Goal: Task Accomplishment & Management: Manage account settings

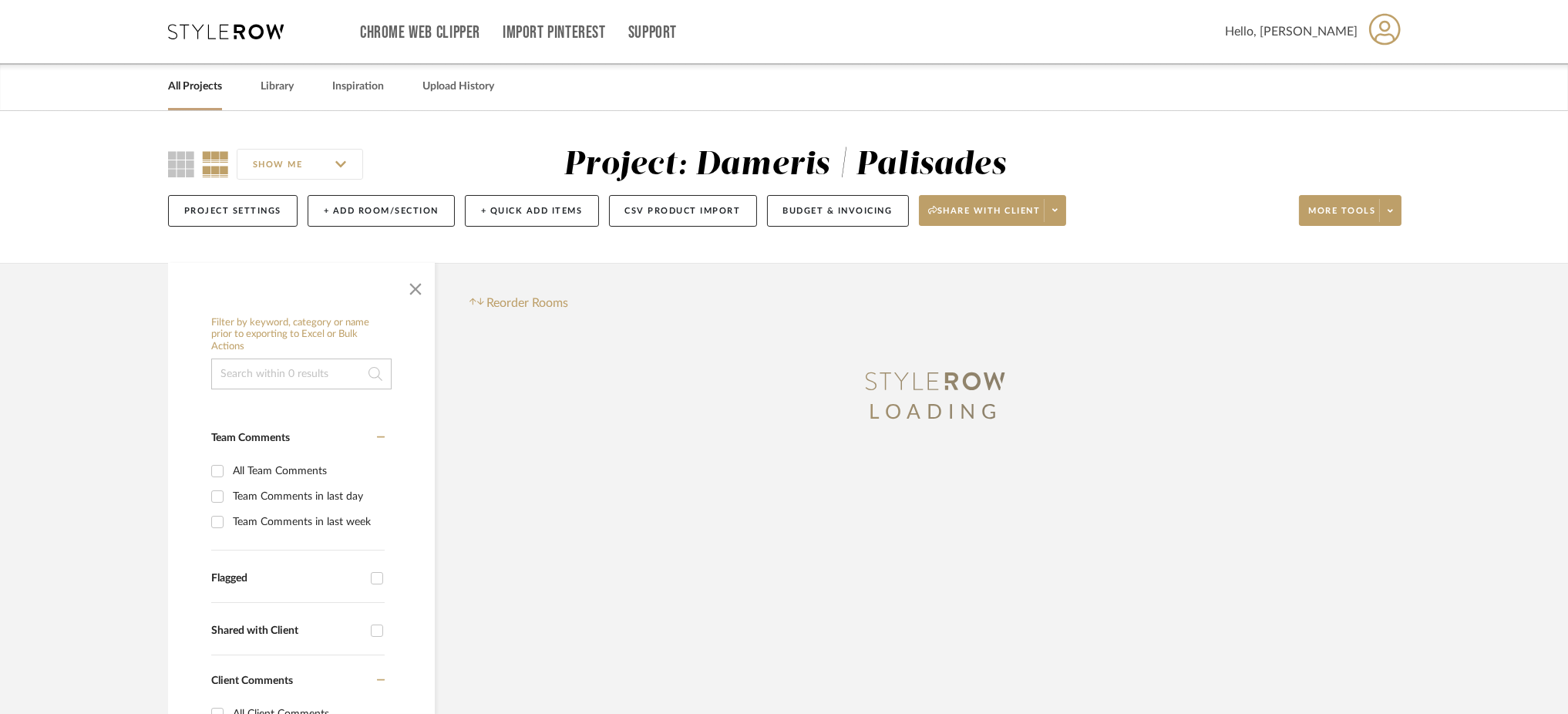
click at [276, 359] on input at bounding box center [301, 374] width 180 height 31
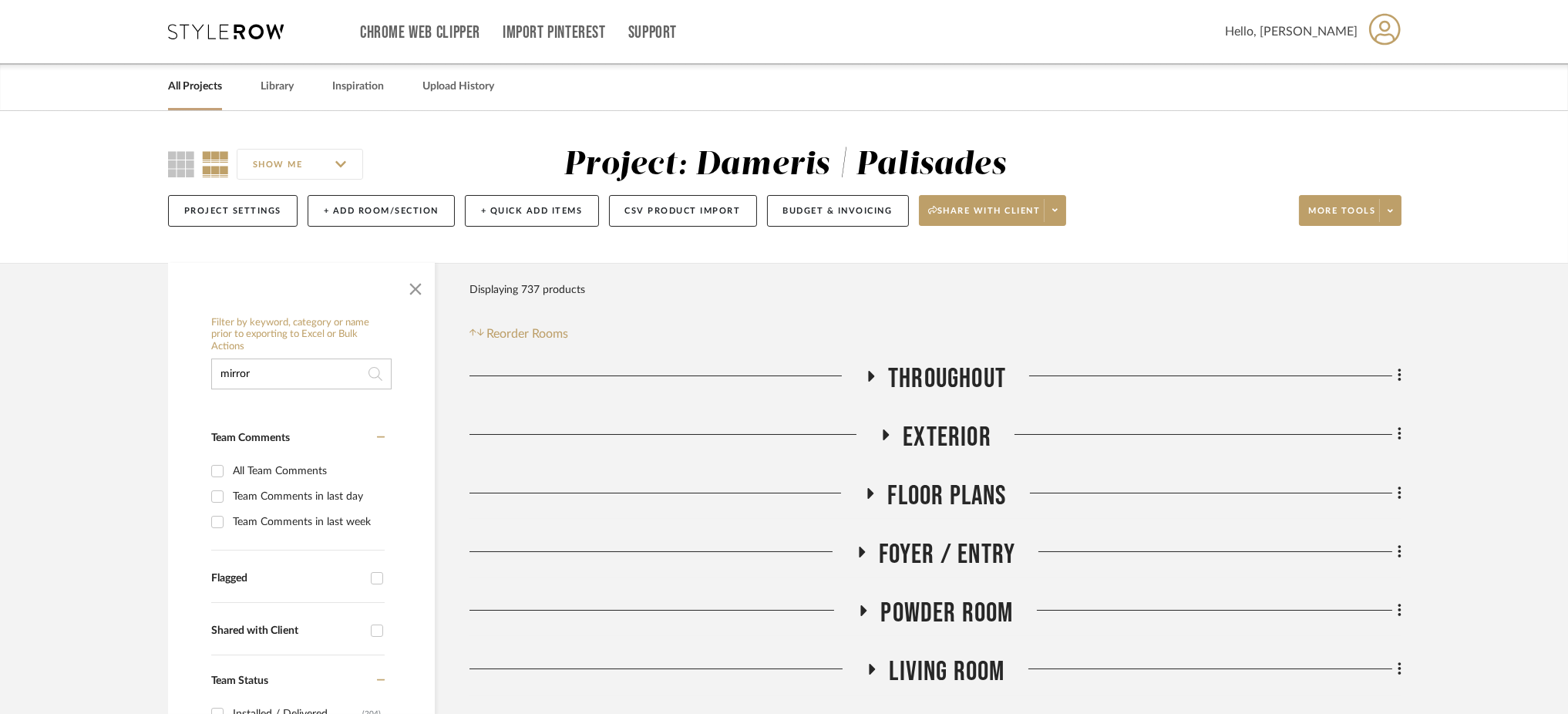
type input "mirror"
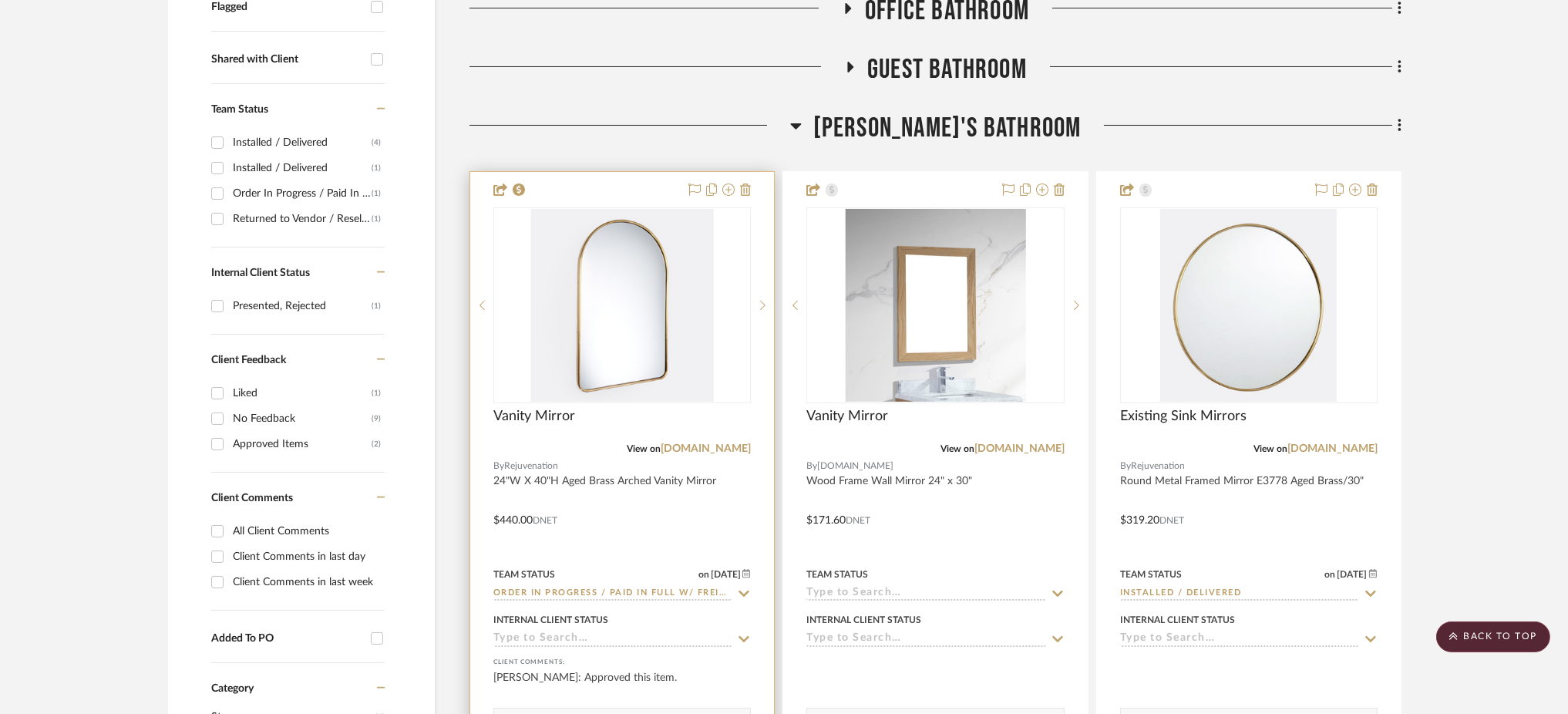
scroll to position [583, 0]
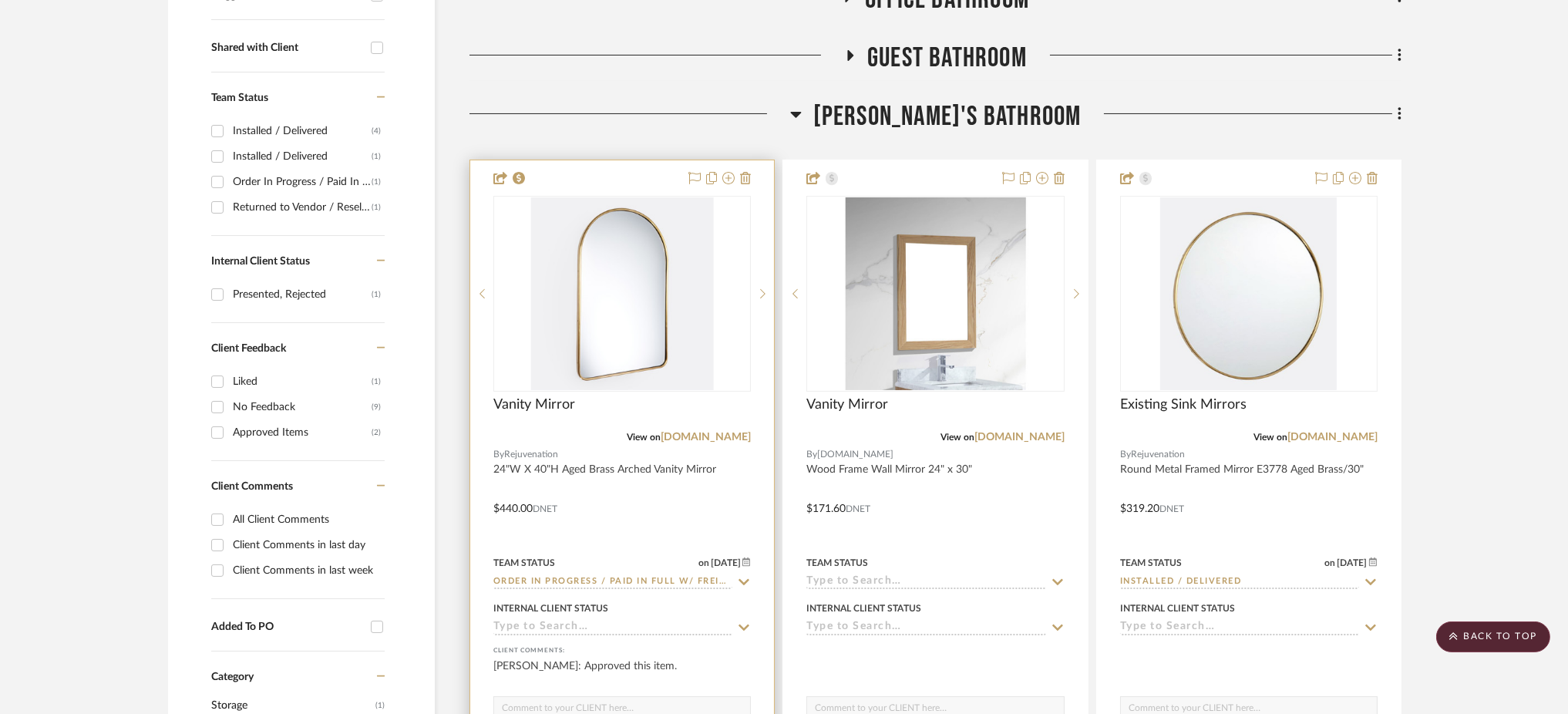
click at [596, 581] on input "Order In Progress / Paid In Full w/ Freight, No Balance due" at bounding box center [612, 582] width 239 height 14
type input "i"
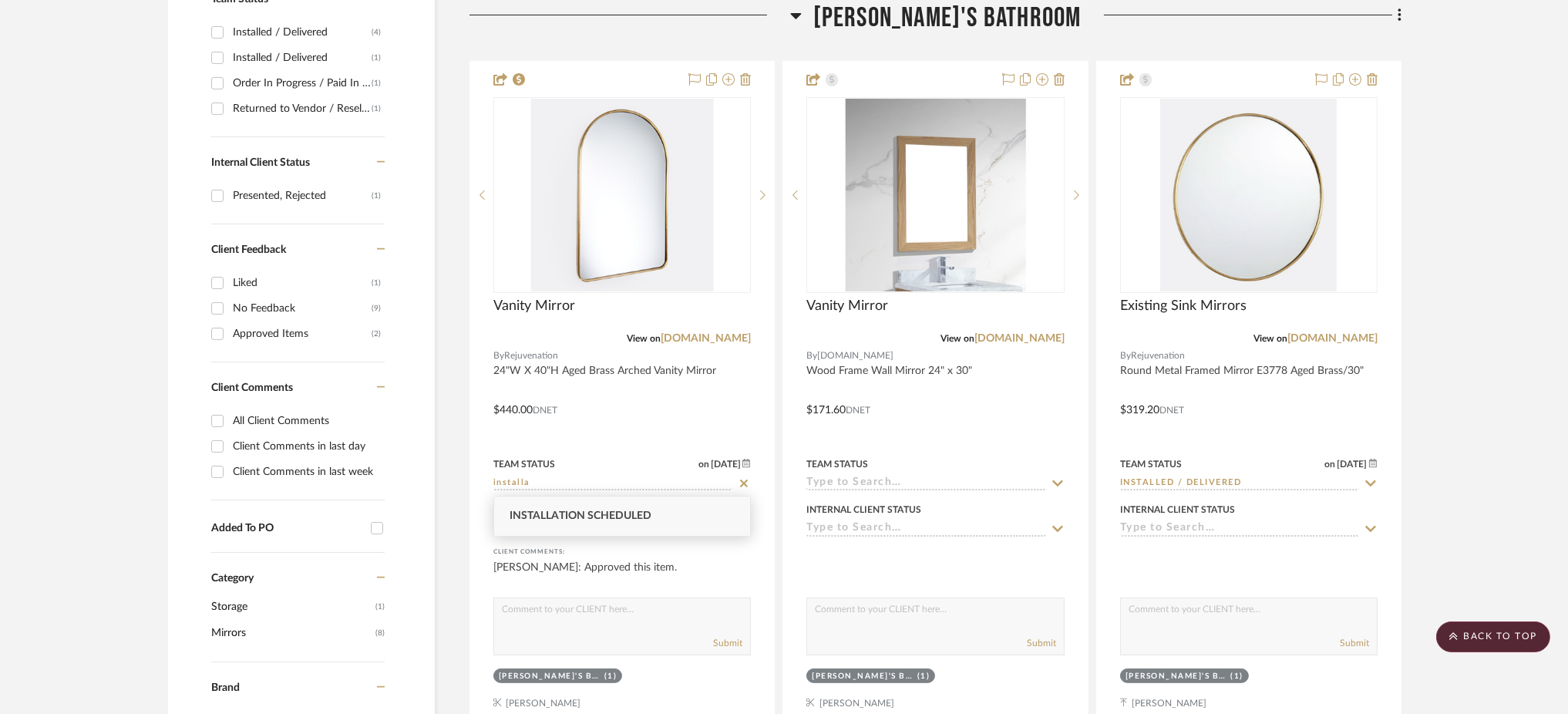
click at [647, 524] on div "Installation Scheduled" at bounding box center [622, 516] width 256 height 39
type input "Installation Scheduled"
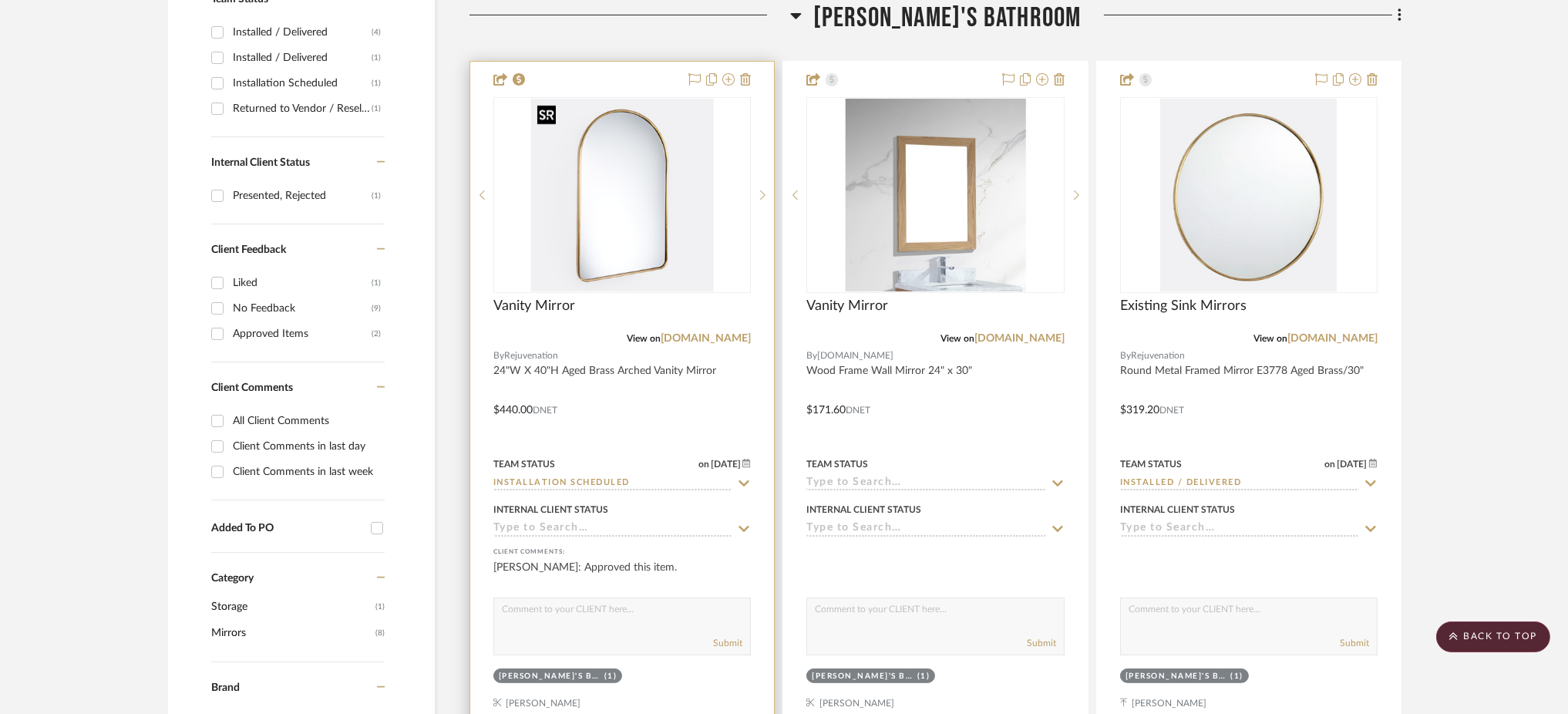
click at [631, 200] on img "0" at bounding box center [622, 195] width 182 height 193
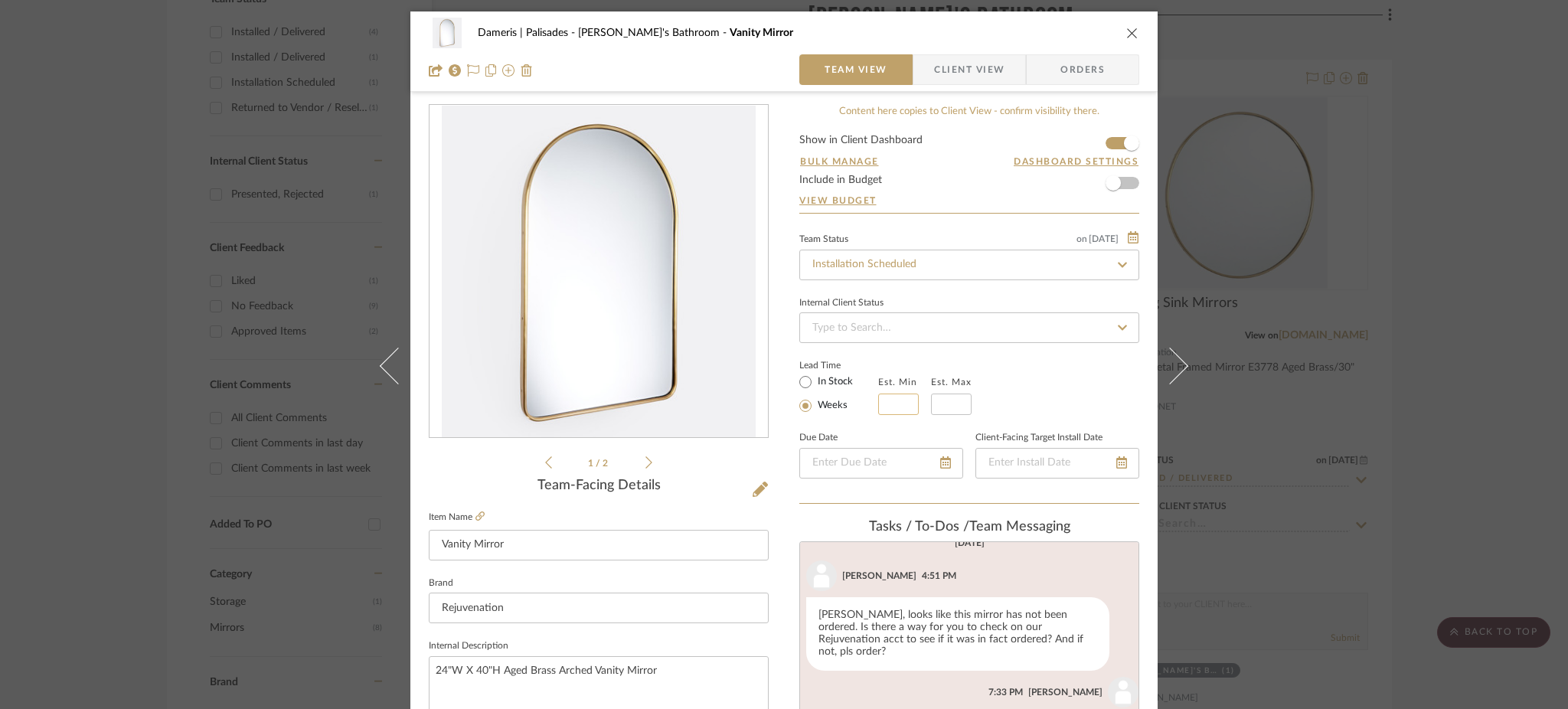
scroll to position [433, 0]
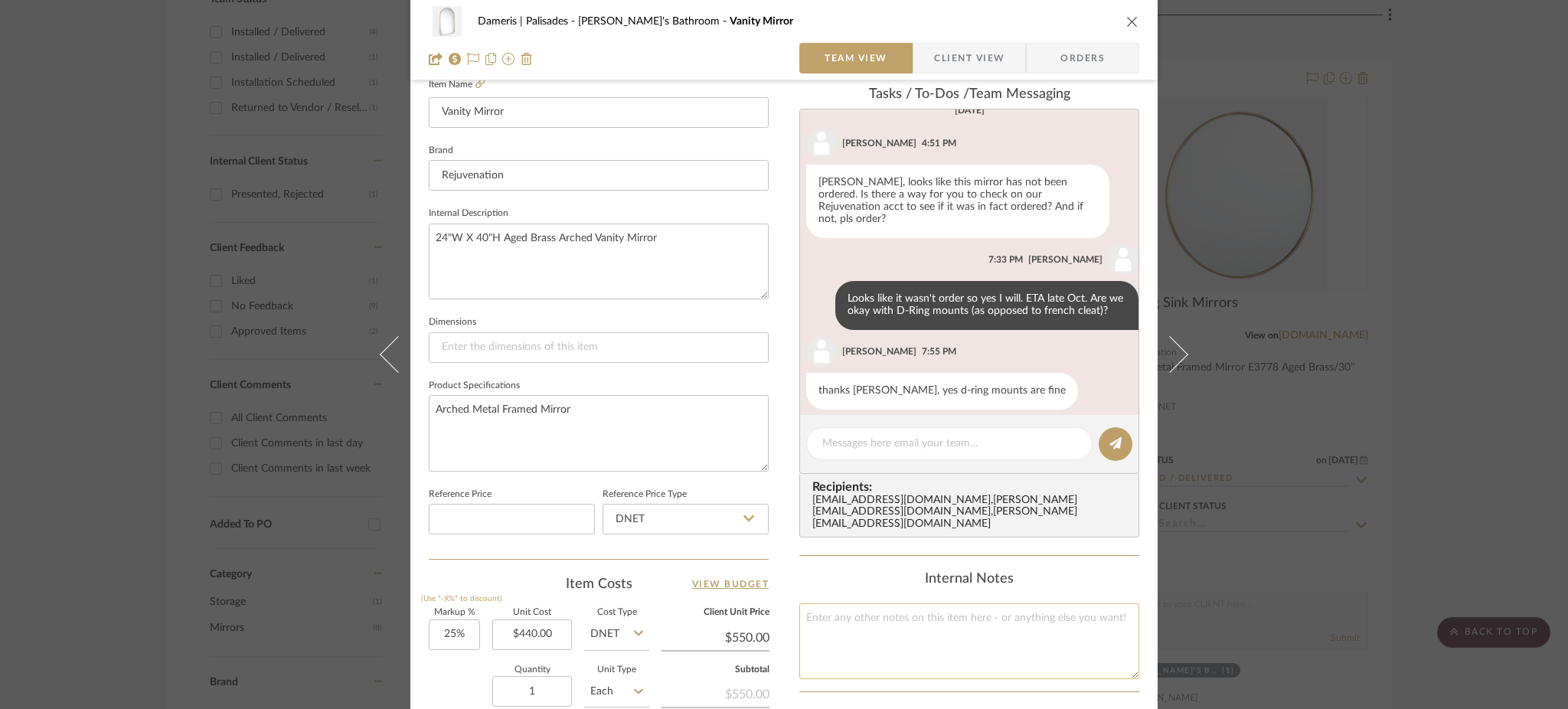
click at [836, 617] on textarea at bounding box center [969, 641] width 340 height 76
type textarea "Front door delivery scheduled for [DATE]"
click at [615, 423] on textarea "Arched Metal Framed Mirror" at bounding box center [598, 433] width 340 height 76
click at [132, 340] on div "Dameris | Palisades [PERSON_NAME]'s Bathroom Vanity Mirror Team View Client Vie…" at bounding box center [784, 354] width 1568 height 709
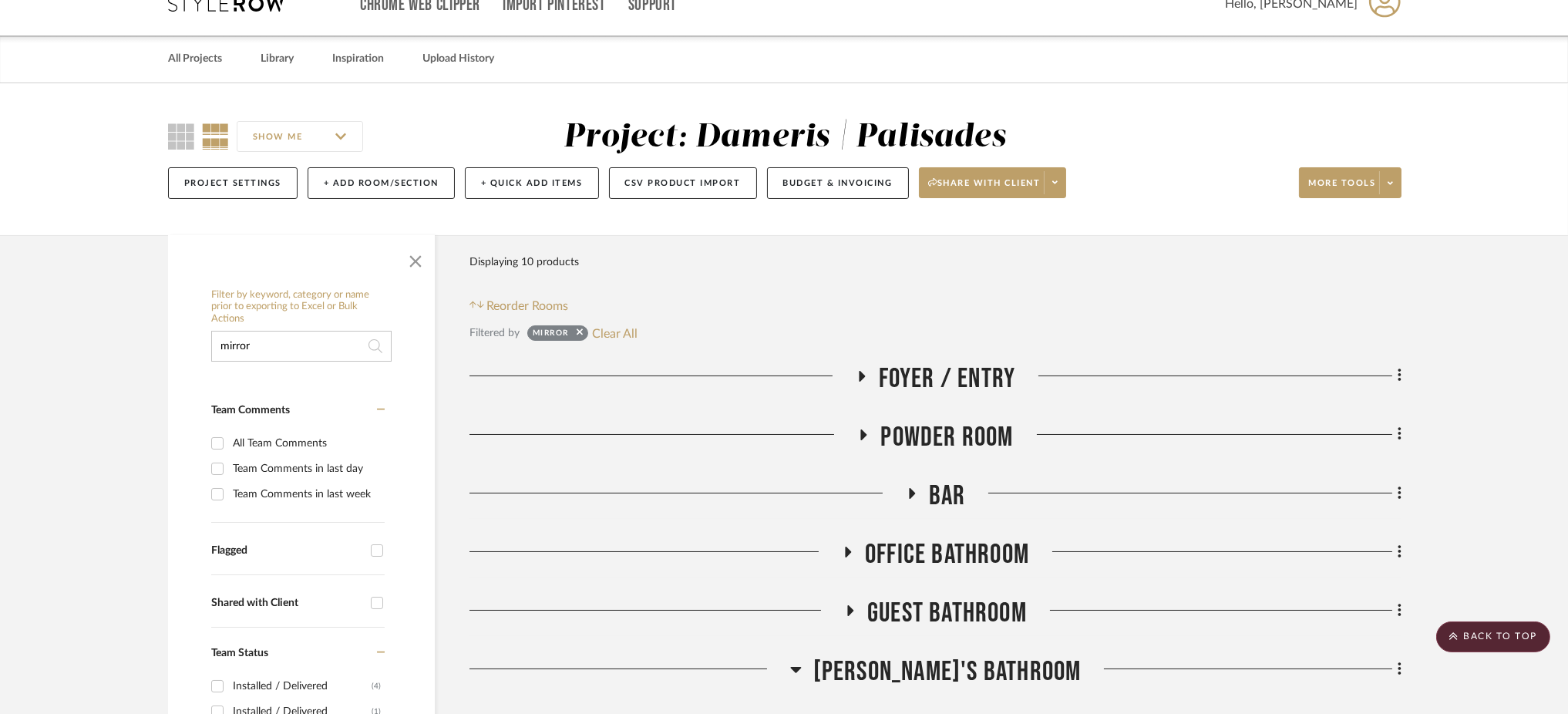
scroll to position [0, 0]
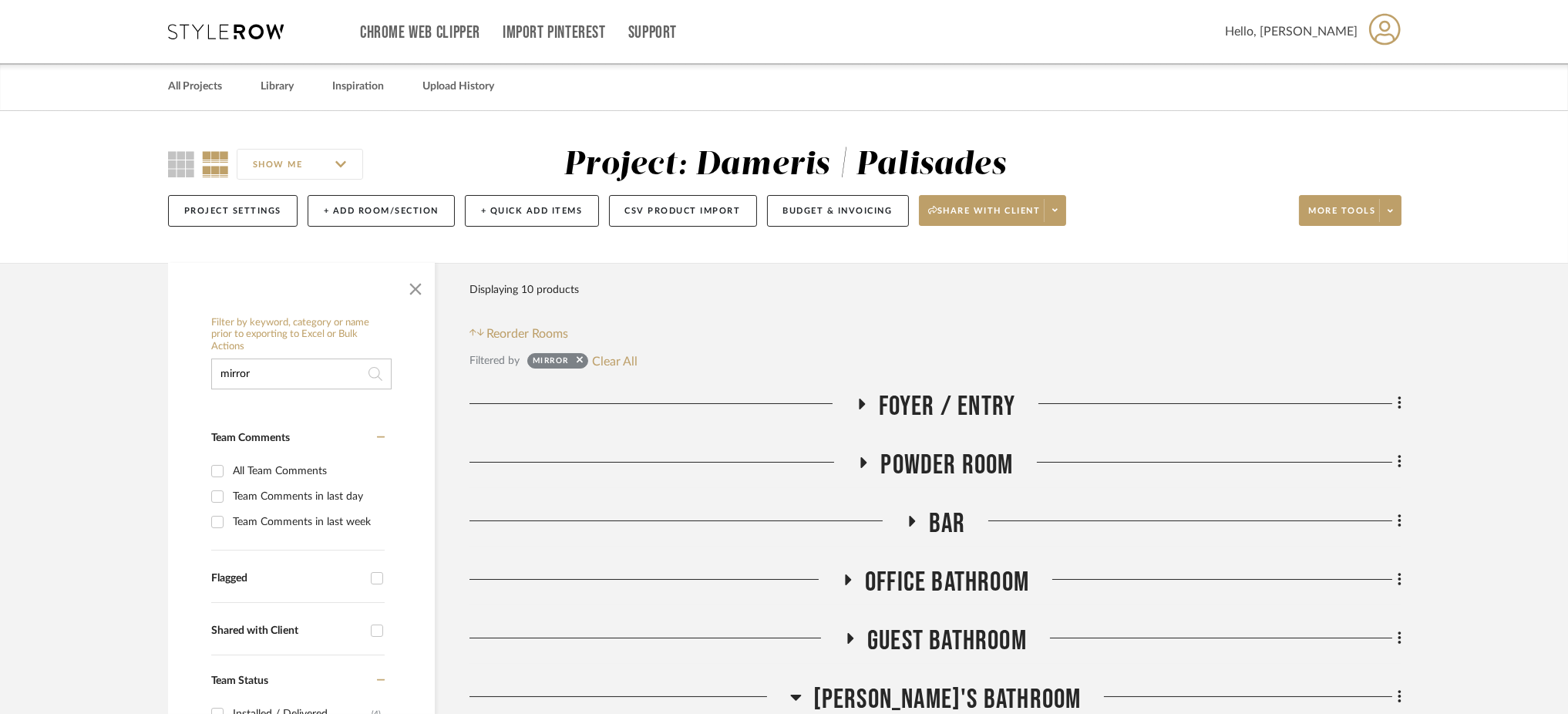
drag, startPoint x: 294, startPoint y: 365, endPoint x: 166, endPoint y: 368, distance: 128.0
type input "console"
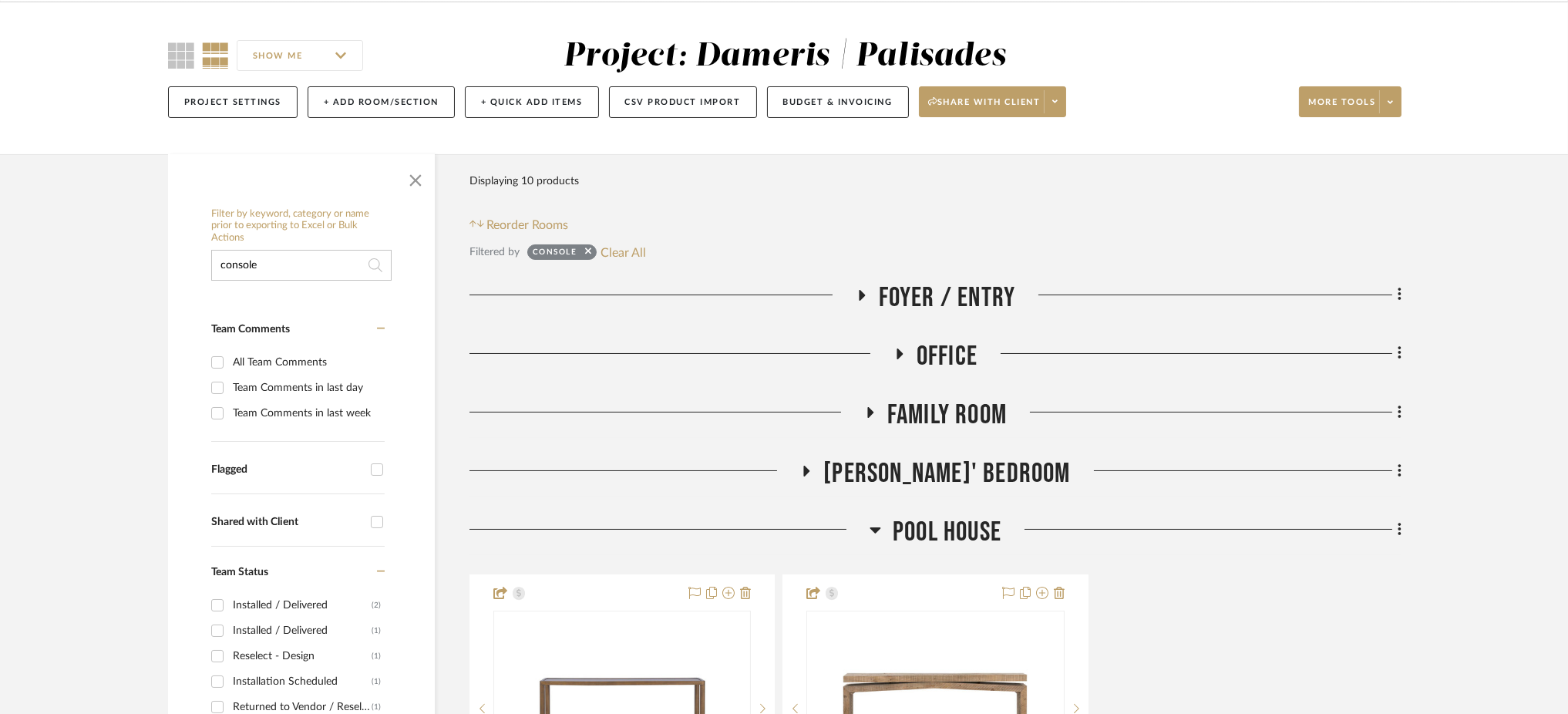
scroll to position [125, 0]
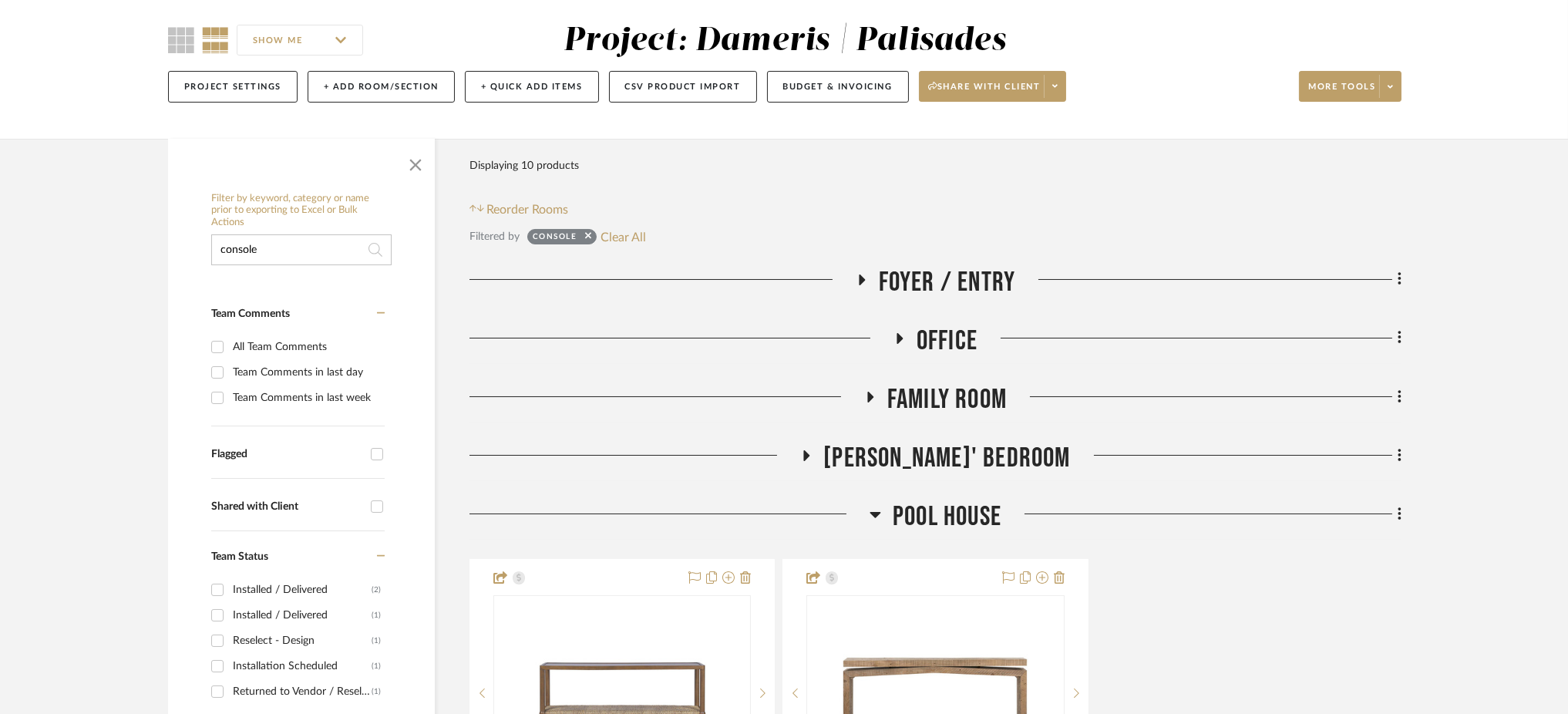
click at [865, 393] on icon at bounding box center [869, 397] width 18 height 12
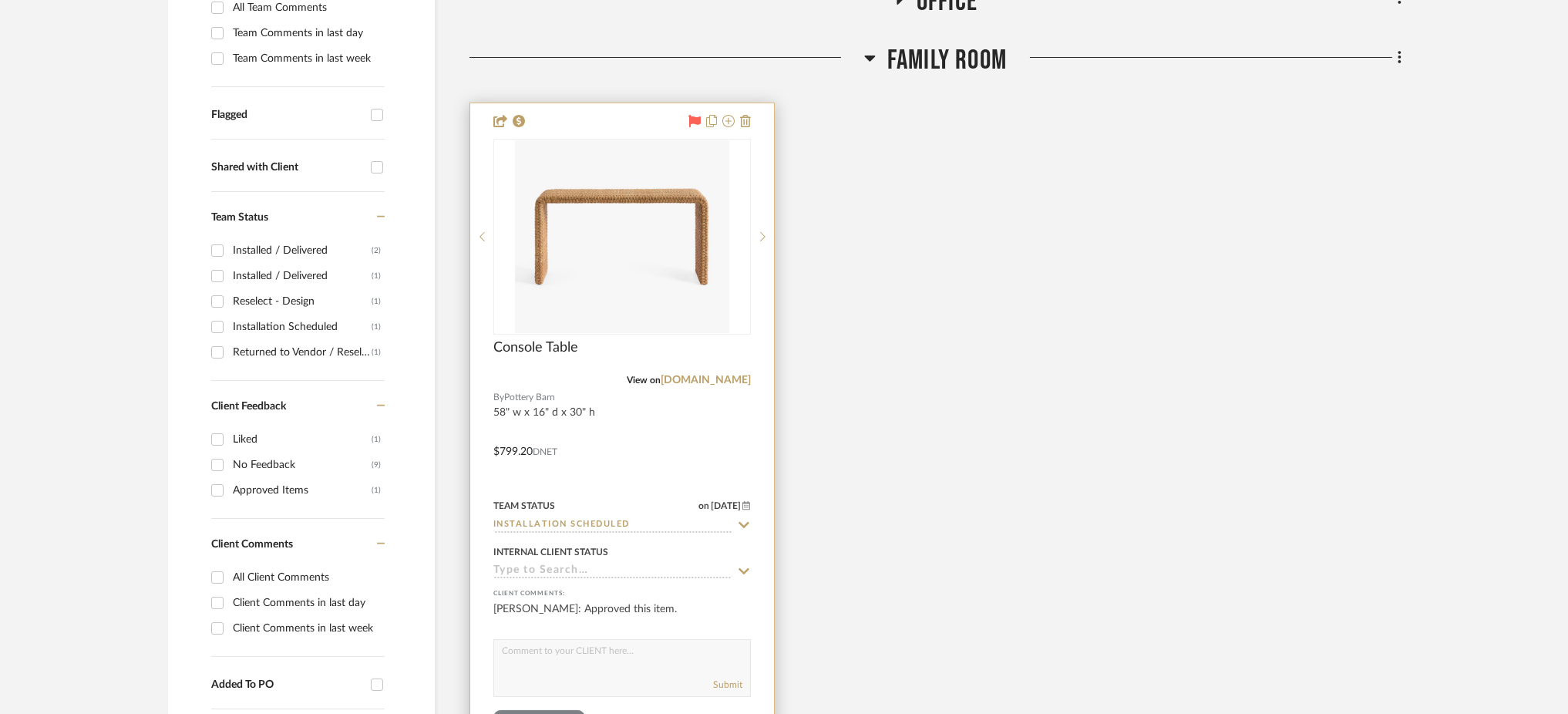
scroll to position [469, 0]
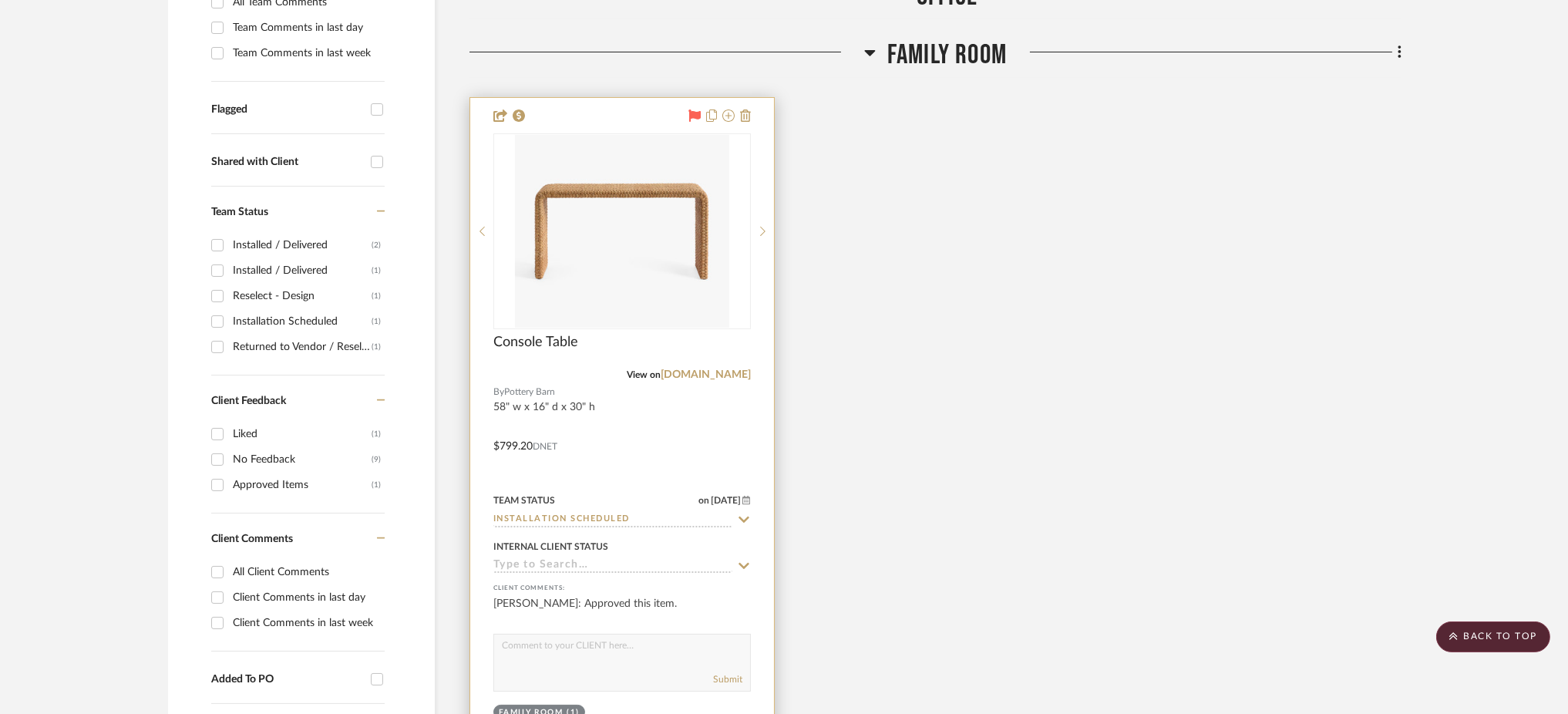
click at [557, 519] on input "Installation Scheduled" at bounding box center [612, 519] width 239 height 14
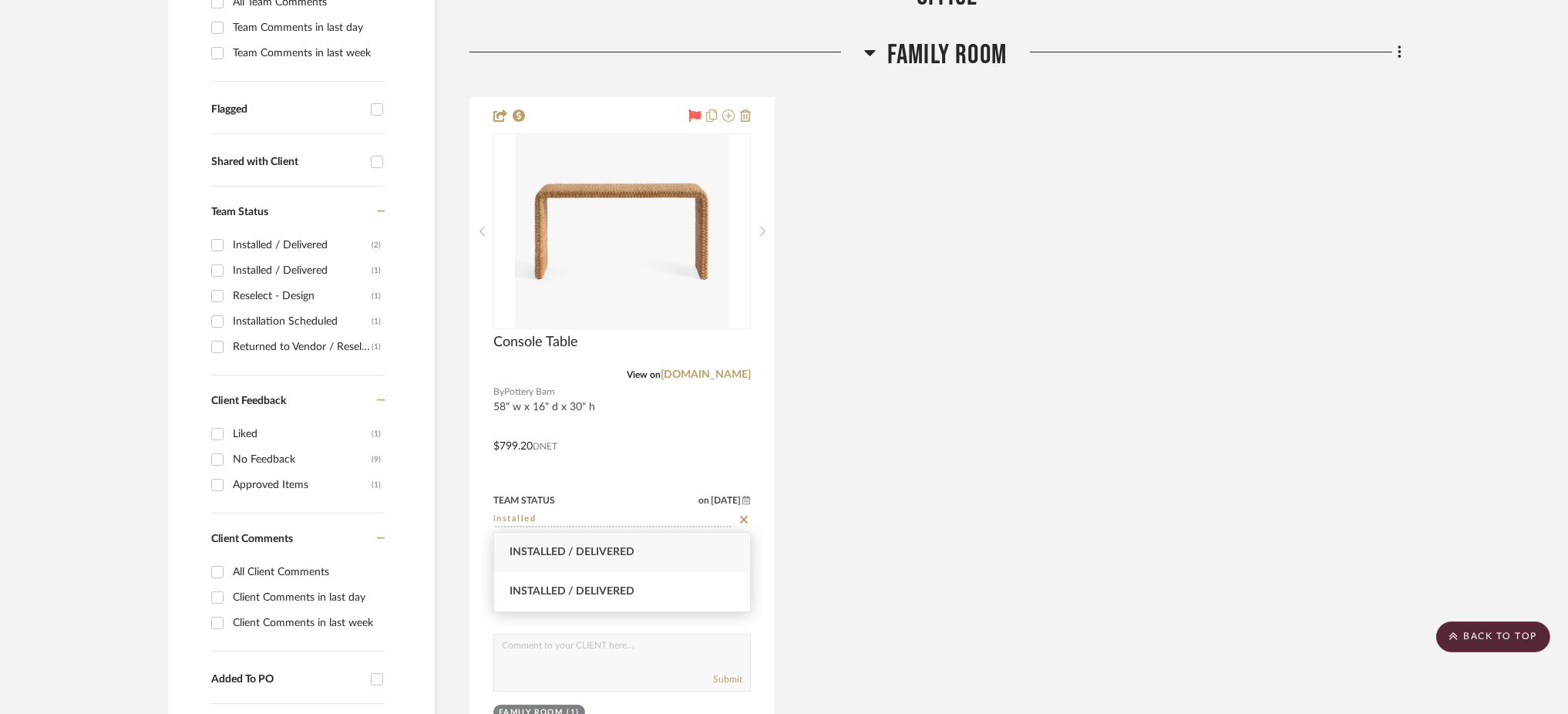
type input "installed"
click at [578, 556] on span "Installed / Delivered" at bounding box center [572, 551] width 125 height 11
type input "[DATE]"
type input "Installed / Delivered"
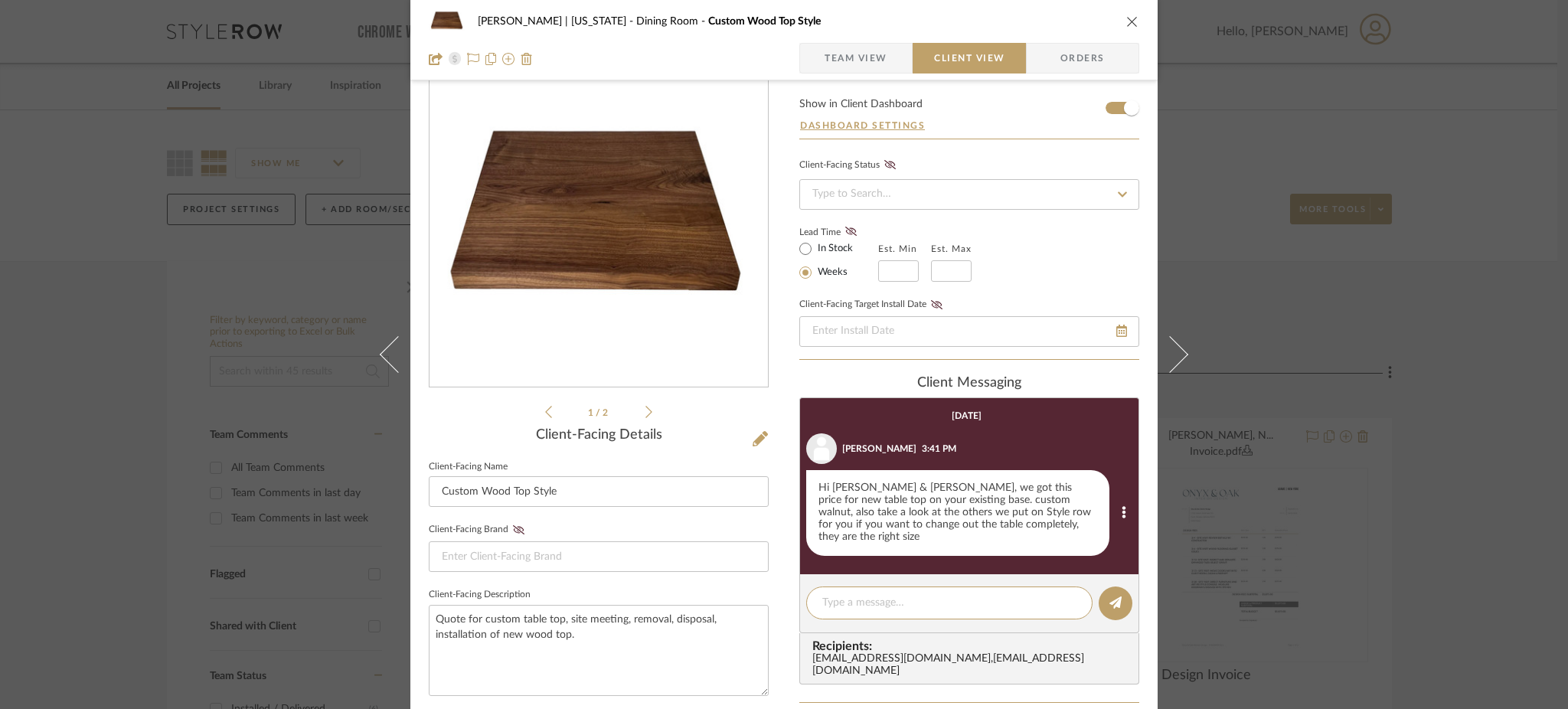
scroll to position [49, 0]
click at [645, 409] on icon at bounding box center [648, 412] width 7 height 13
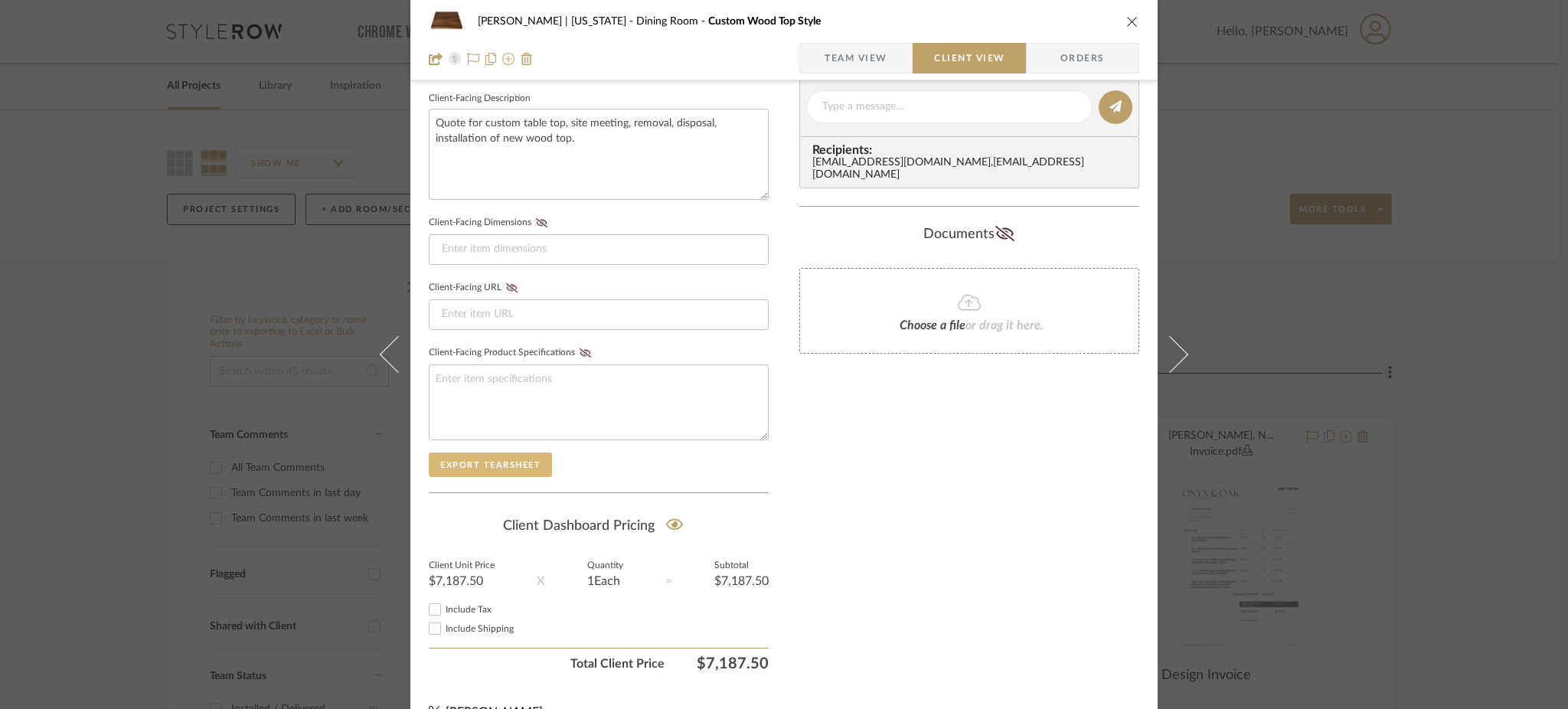
scroll to position [569, 0]
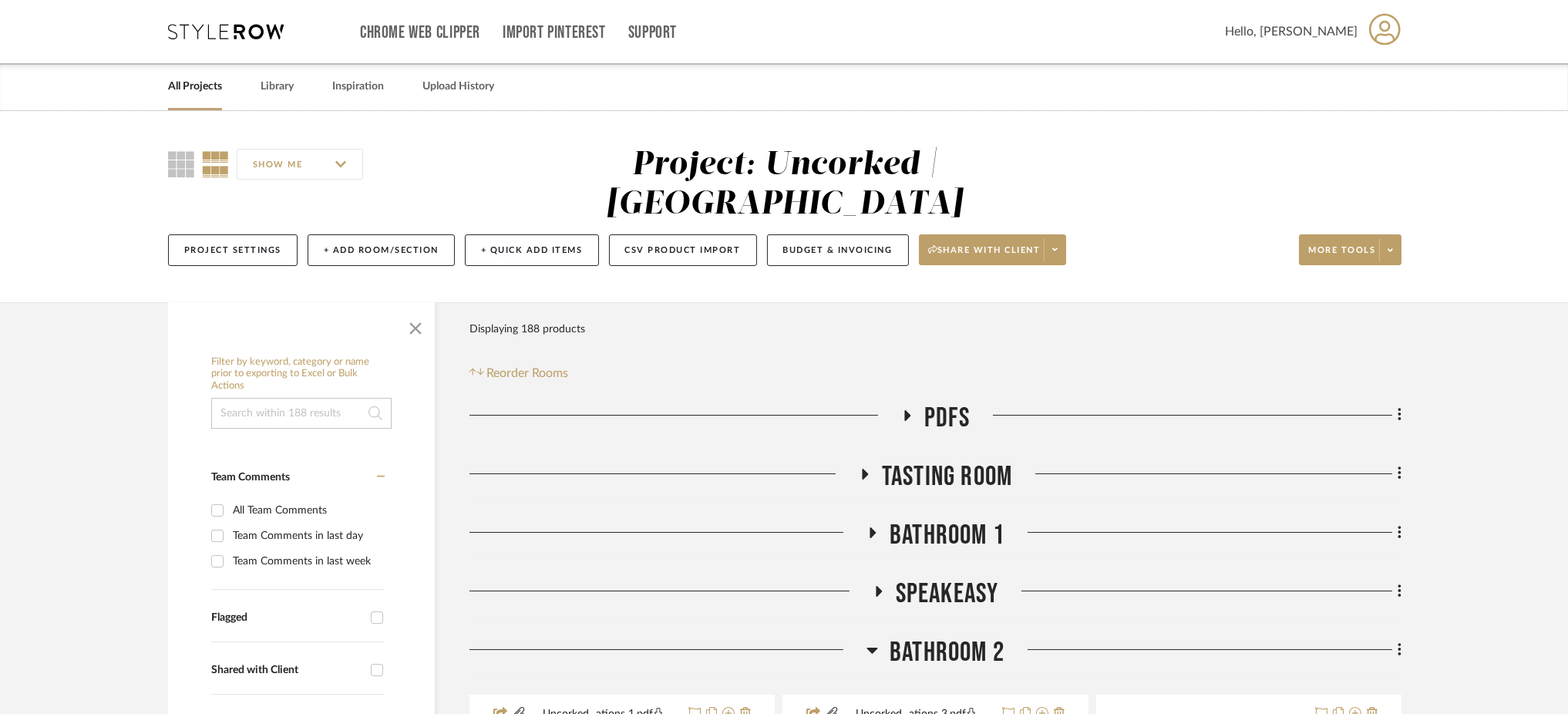
click at [874, 641] on icon at bounding box center [872, 650] width 12 height 18
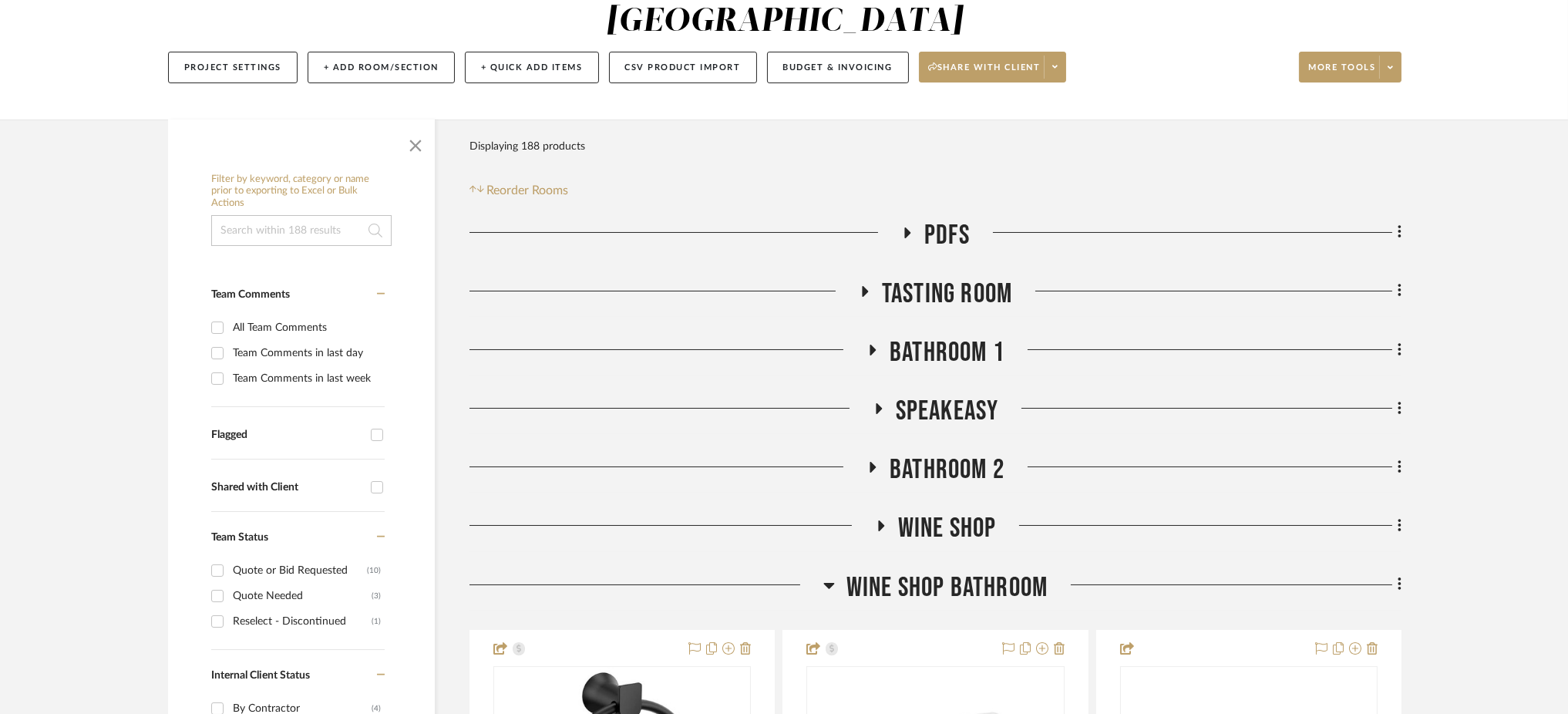
scroll to position [185, 0]
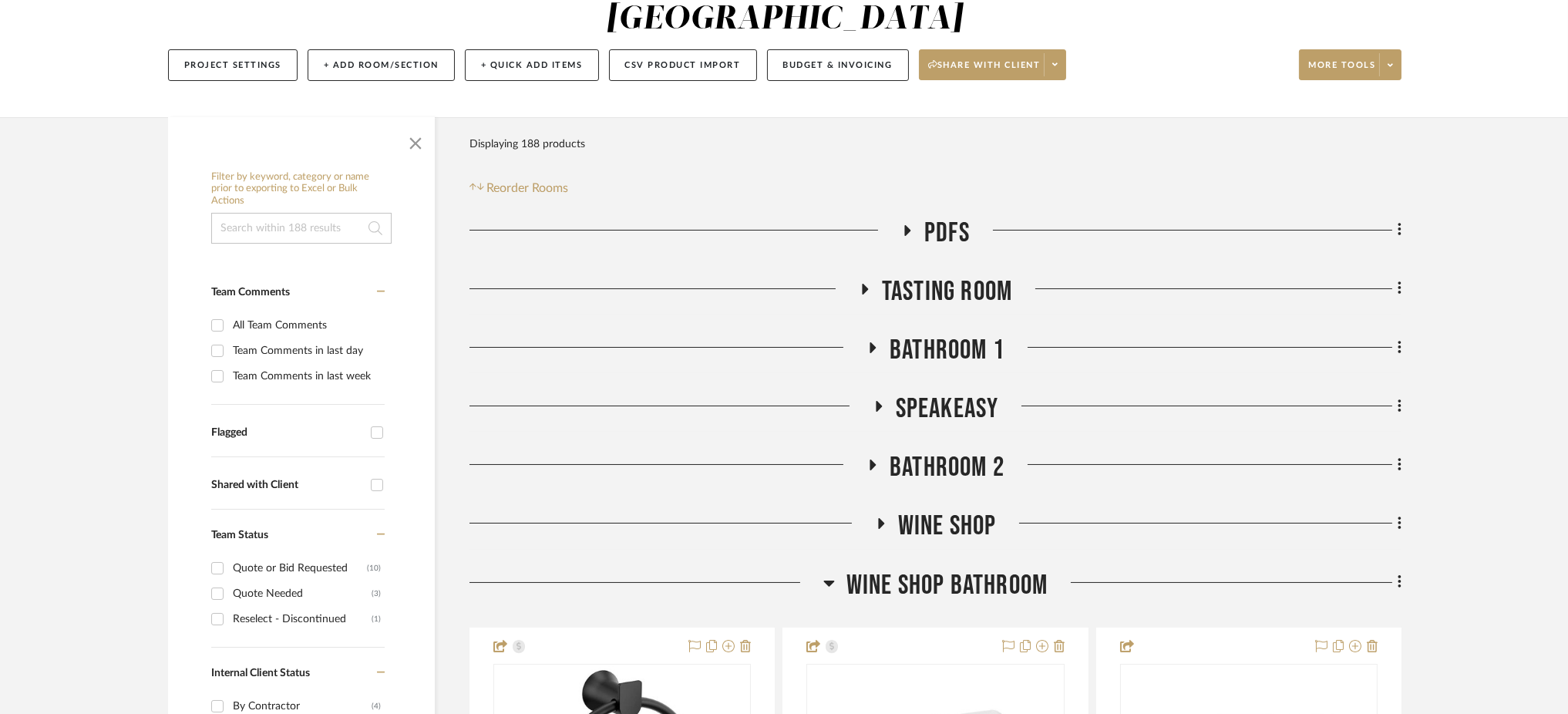
click at [829, 581] on icon at bounding box center [828, 584] width 11 height 6
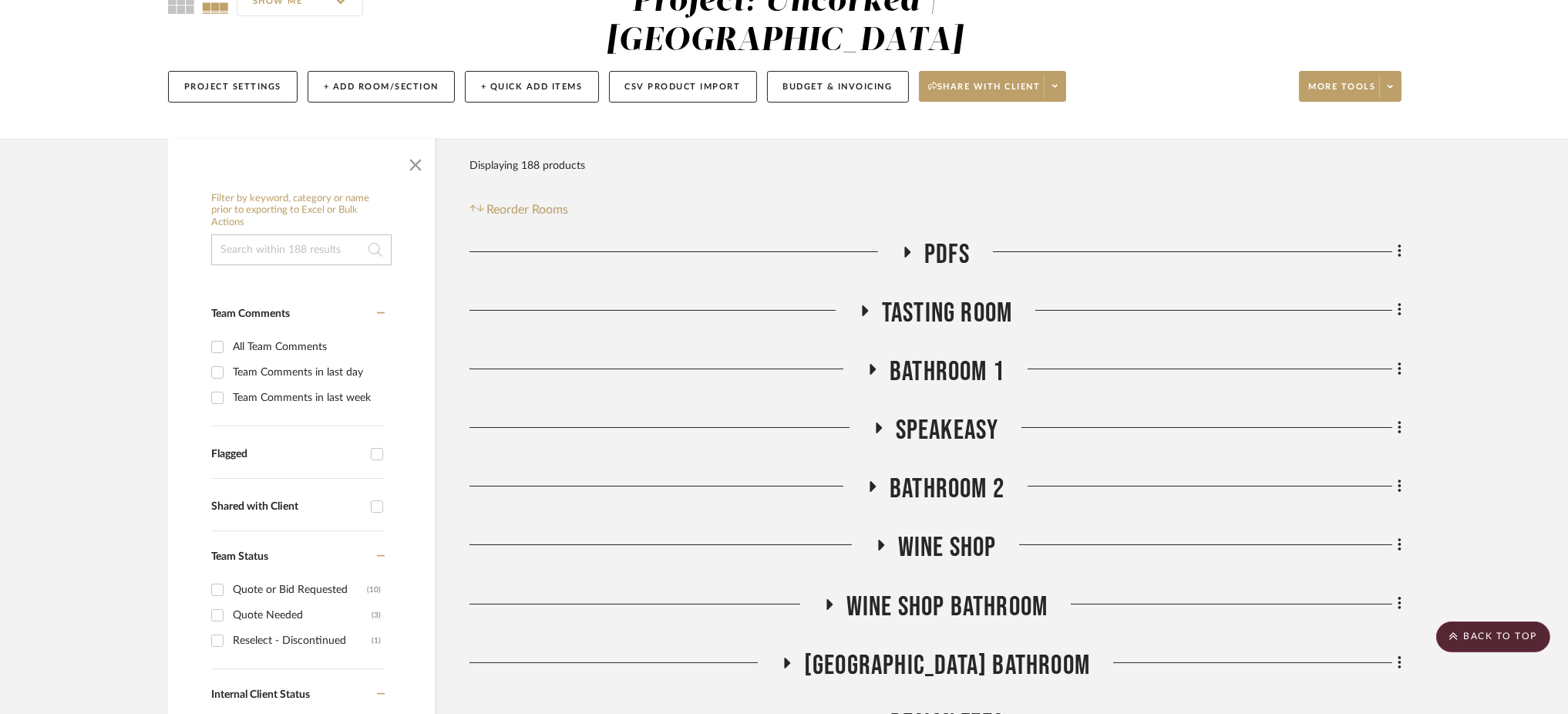
scroll to position [163, 0]
click at [876, 364] on icon at bounding box center [872, 370] width 18 height 12
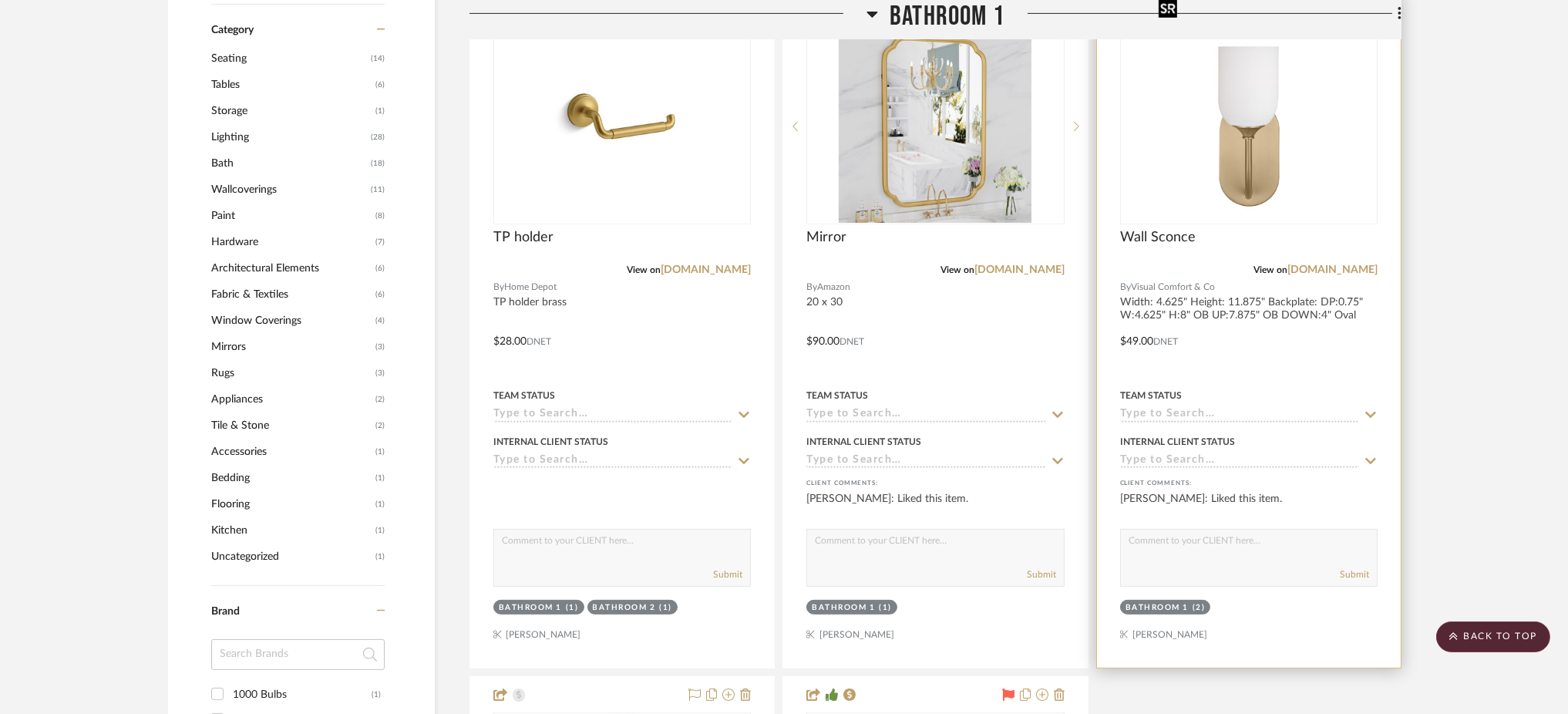
scroll to position [1232, 0]
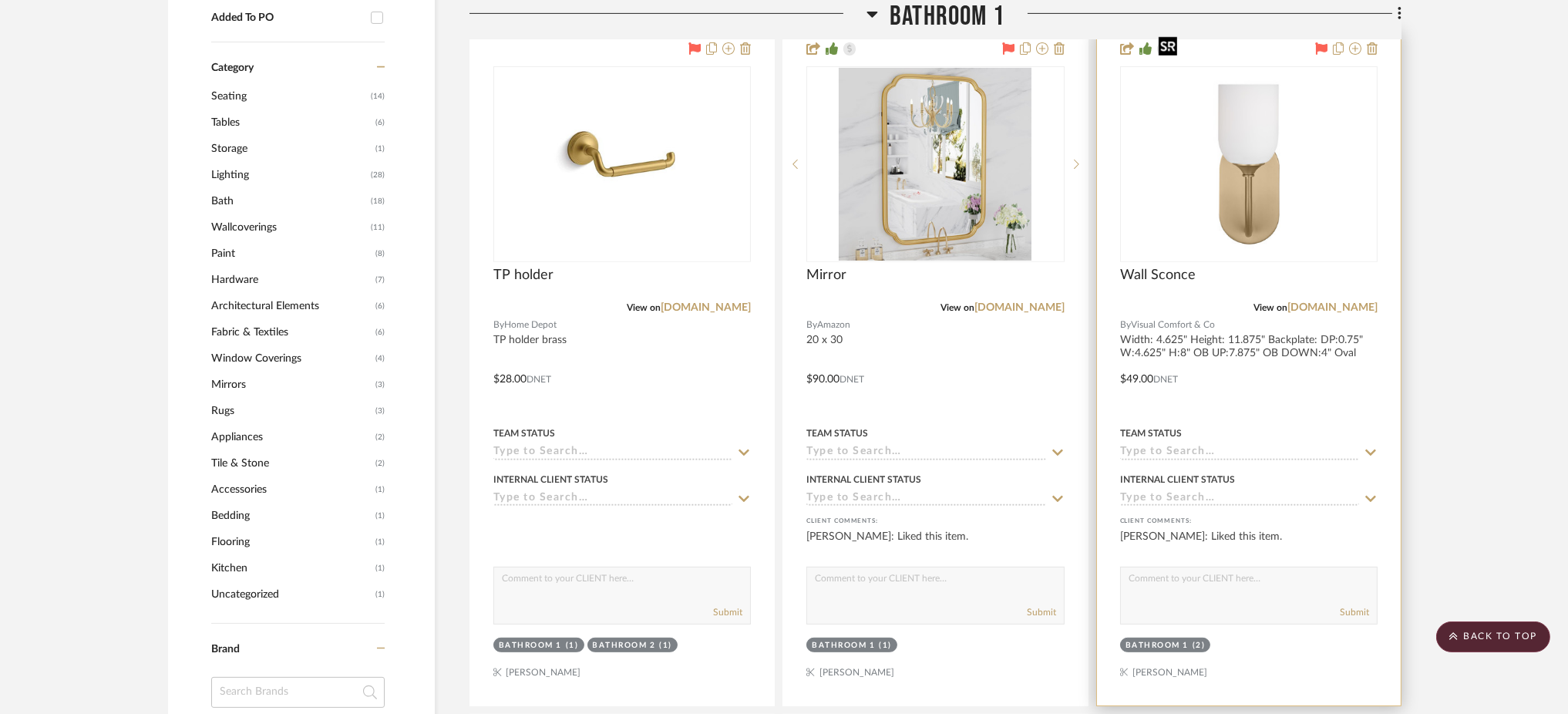
click at [1231, 146] on img "0" at bounding box center [1249, 164] width 193 height 193
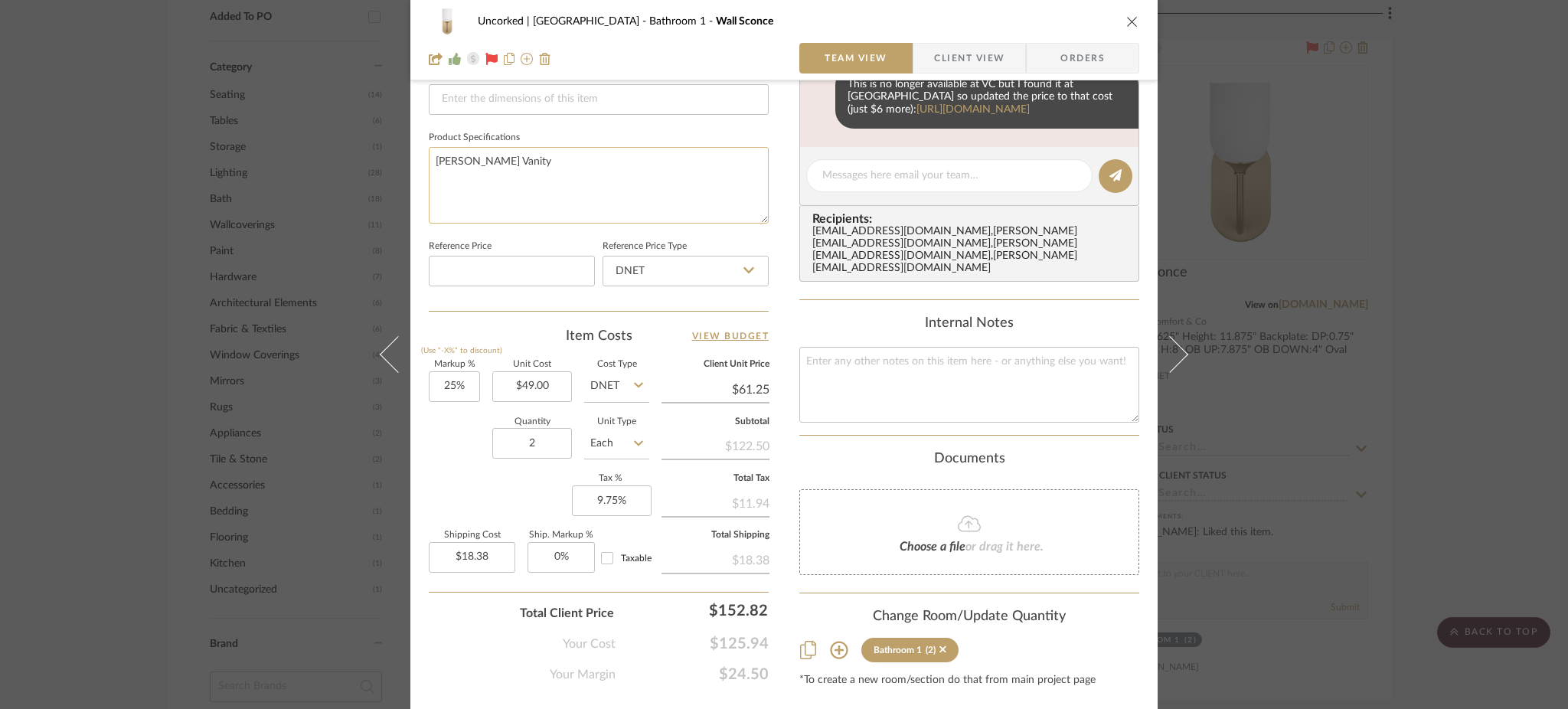
scroll to position [683, 0]
click at [1379, 169] on div "Uncorked | Hermosa Beach Bathroom 1 Wall Sconce Team View Client View Orders Te…" at bounding box center [784, 354] width 1568 height 709
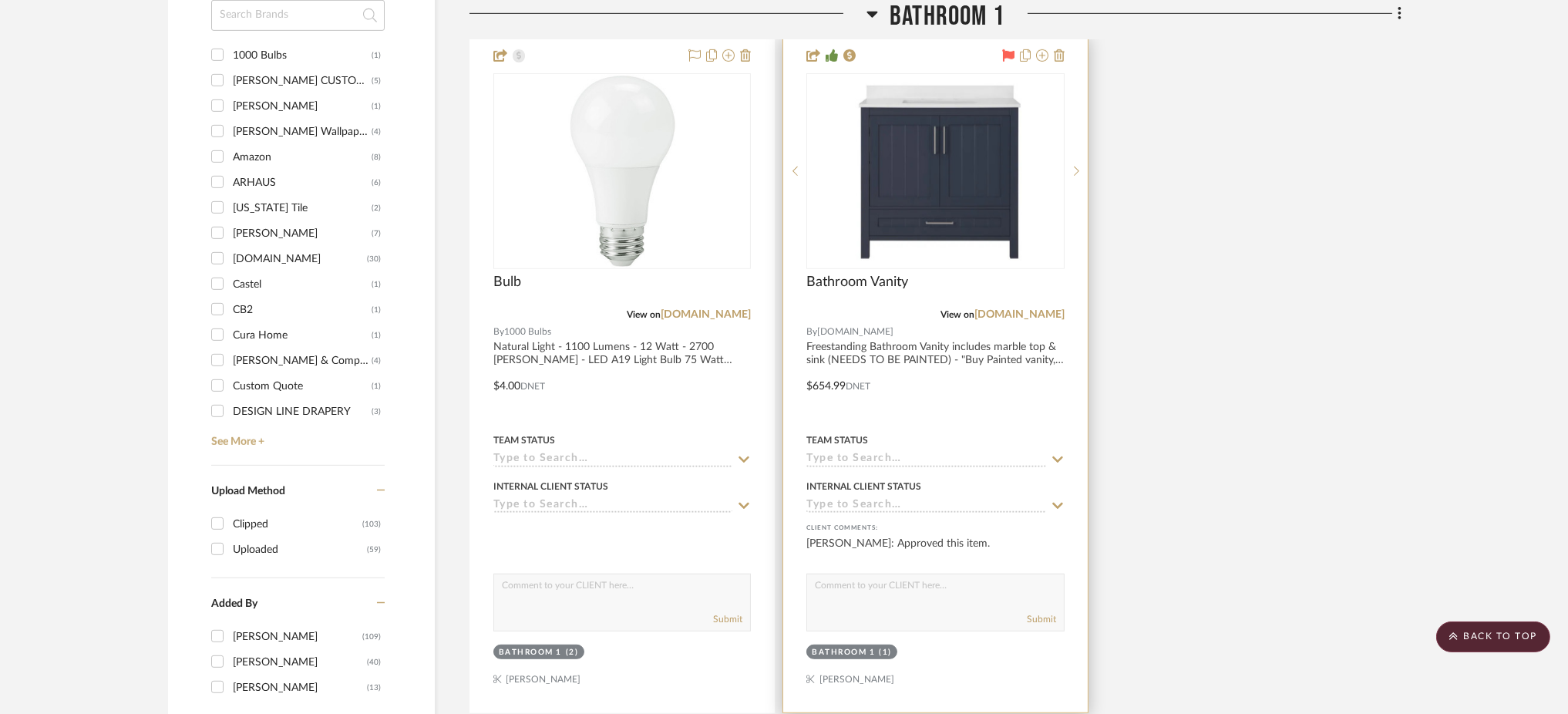
scroll to position [1909, 0]
click at [1031, 309] on link "[DOMAIN_NAME]" at bounding box center [1020, 313] width 90 height 11
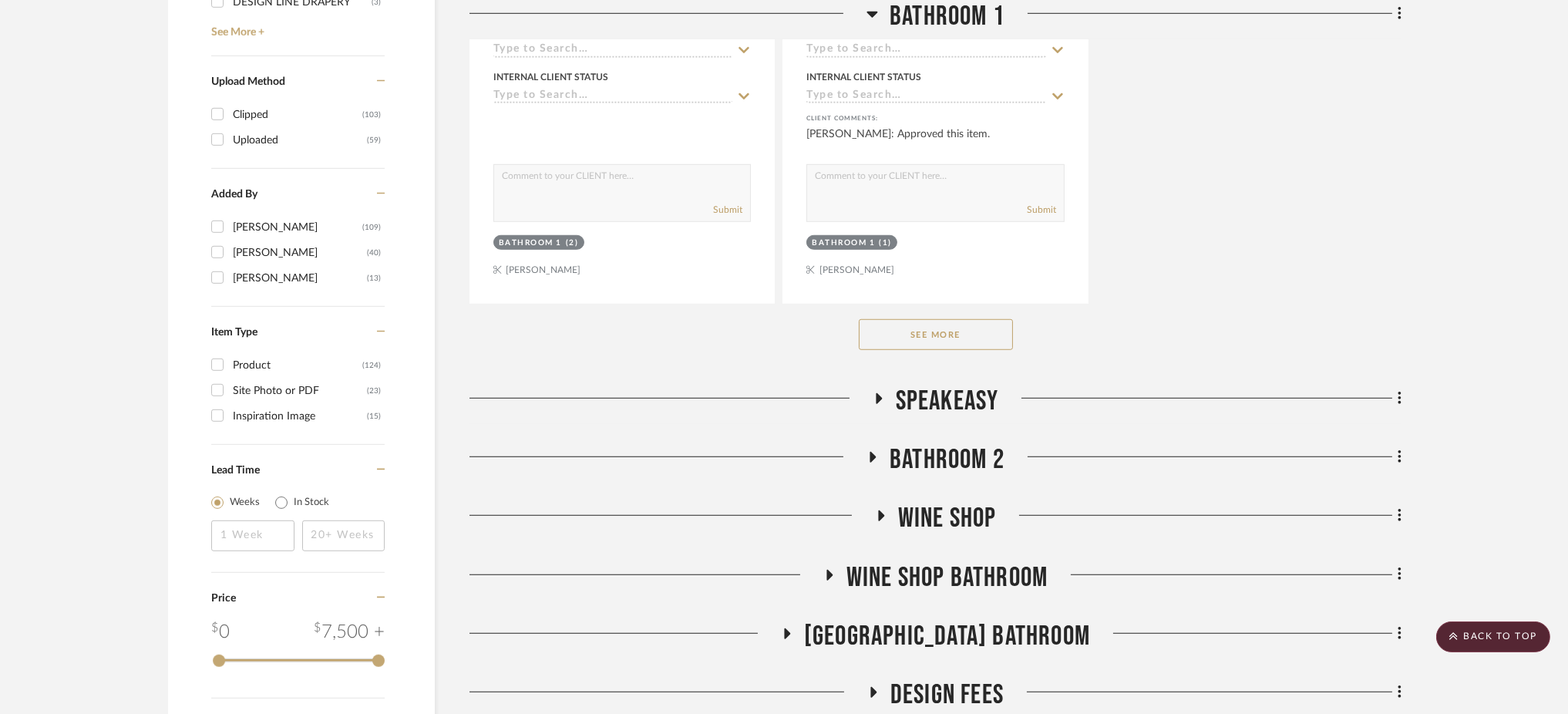
scroll to position [2324, 0]
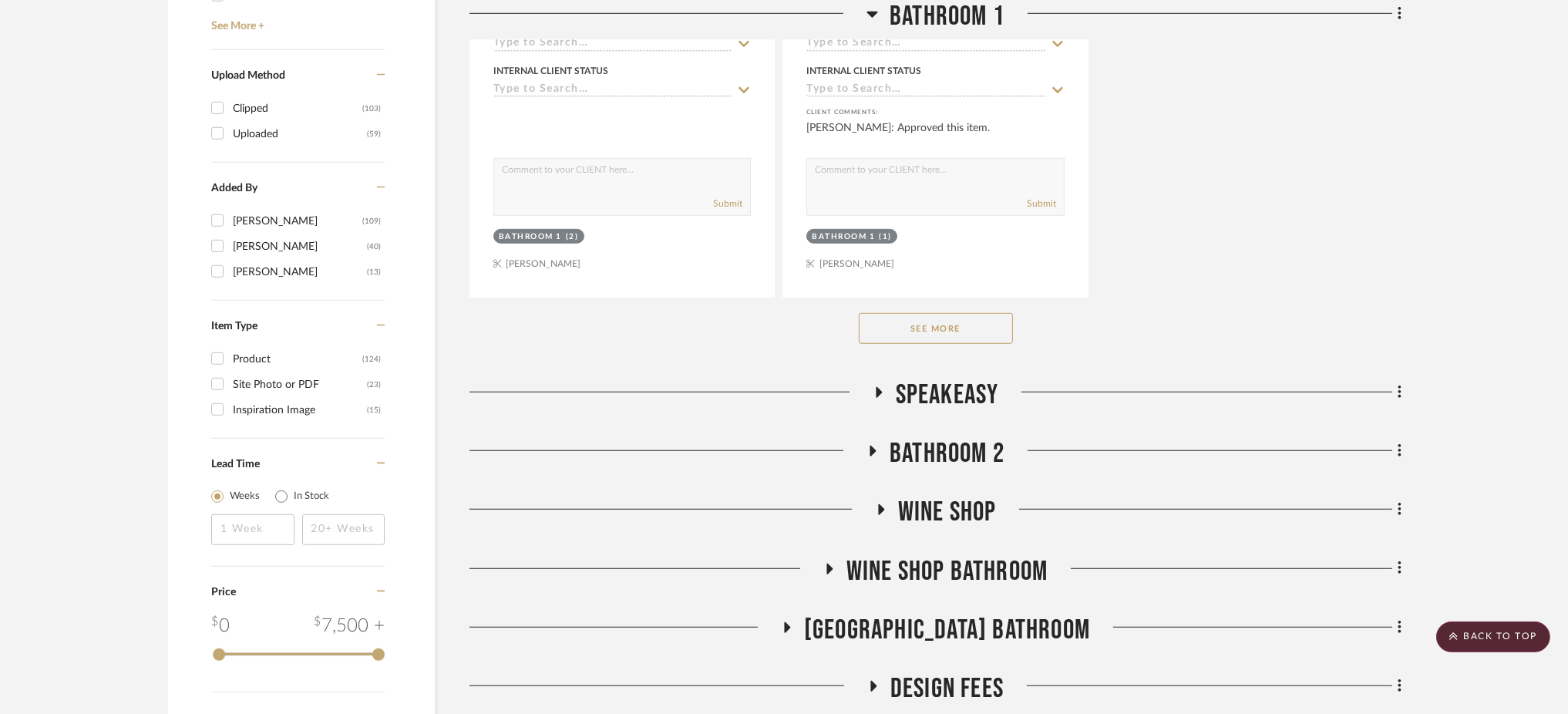
click at [870, 446] on icon at bounding box center [873, 450] width 6 height 11
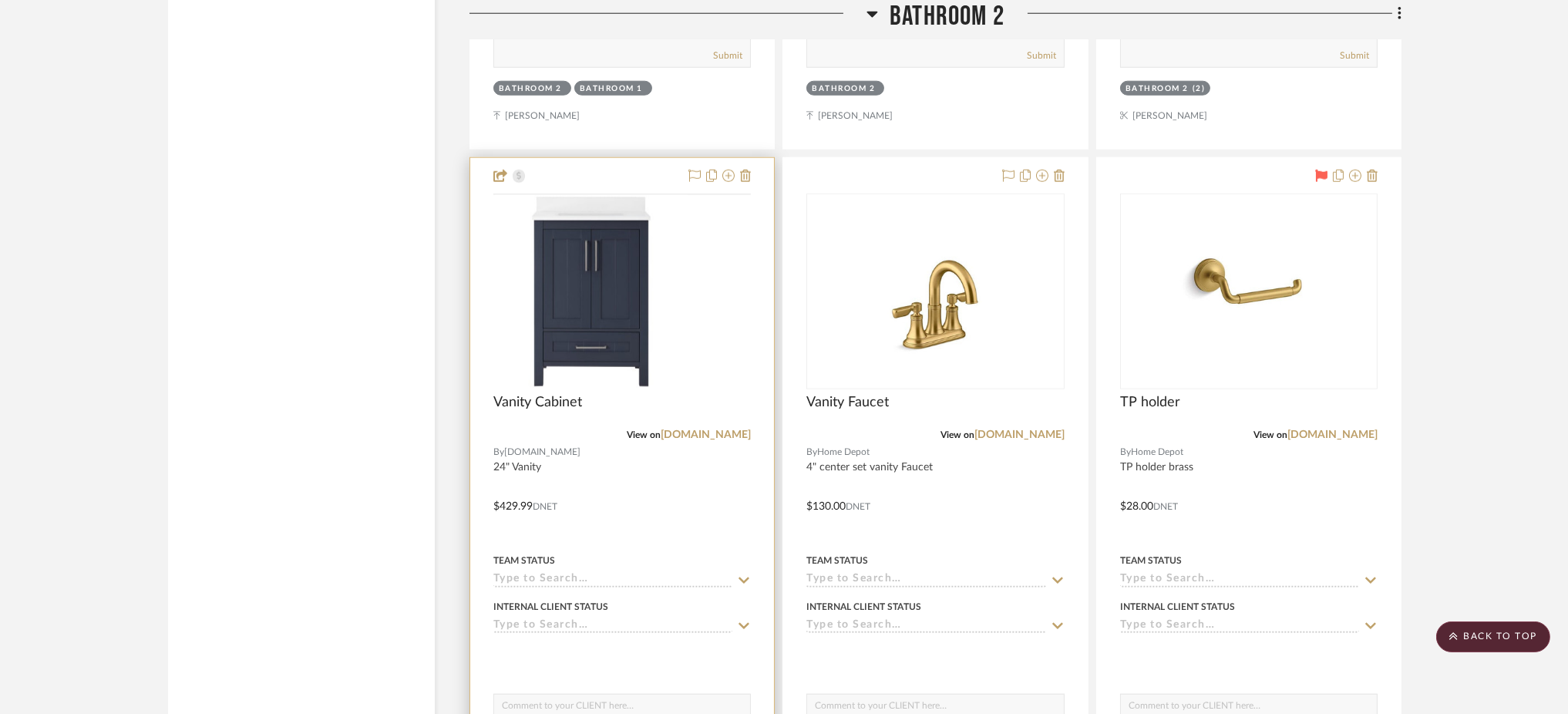
scroll to position [3344, 0]
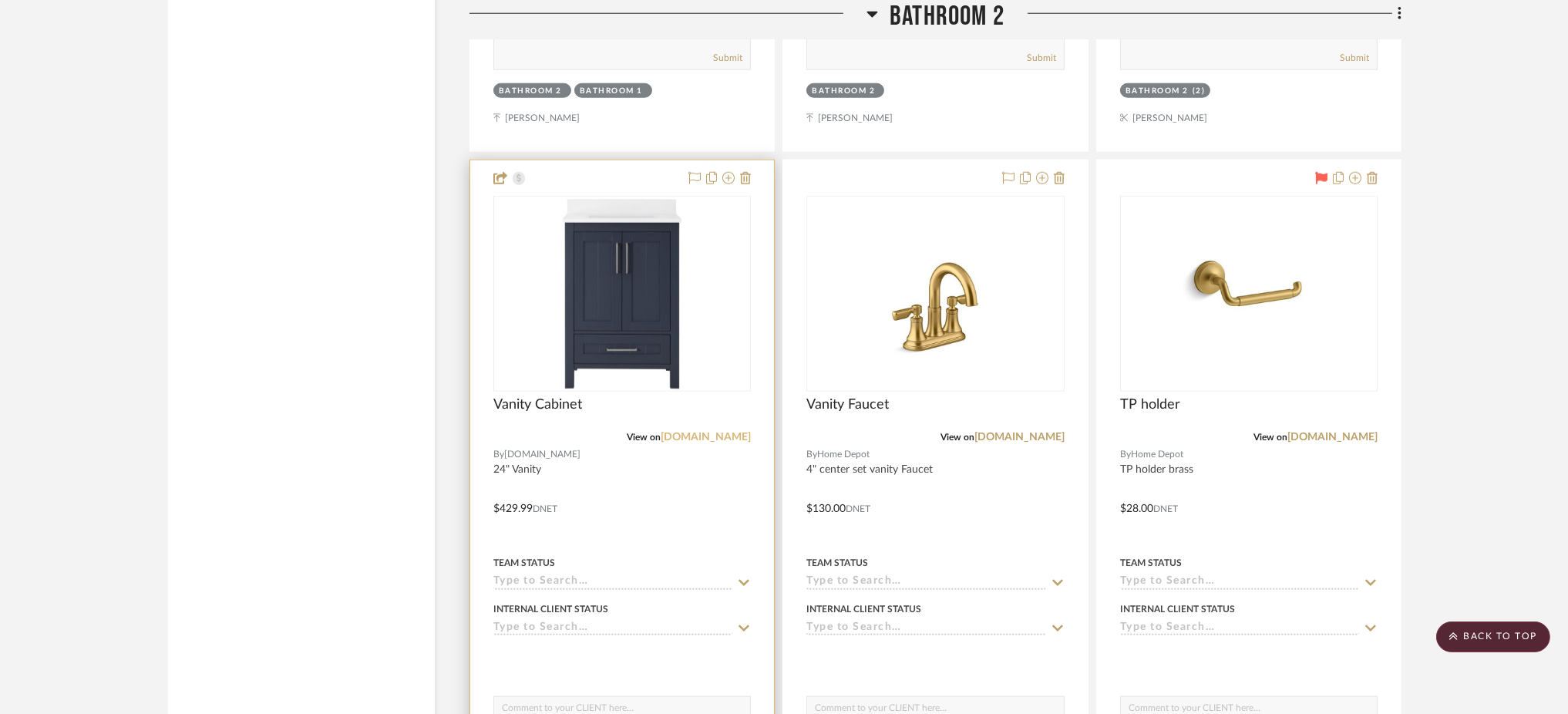
click at [716, 432] on link "[DOMAIN_NAME]" at bounding box center [705, 437] width 90 height 11
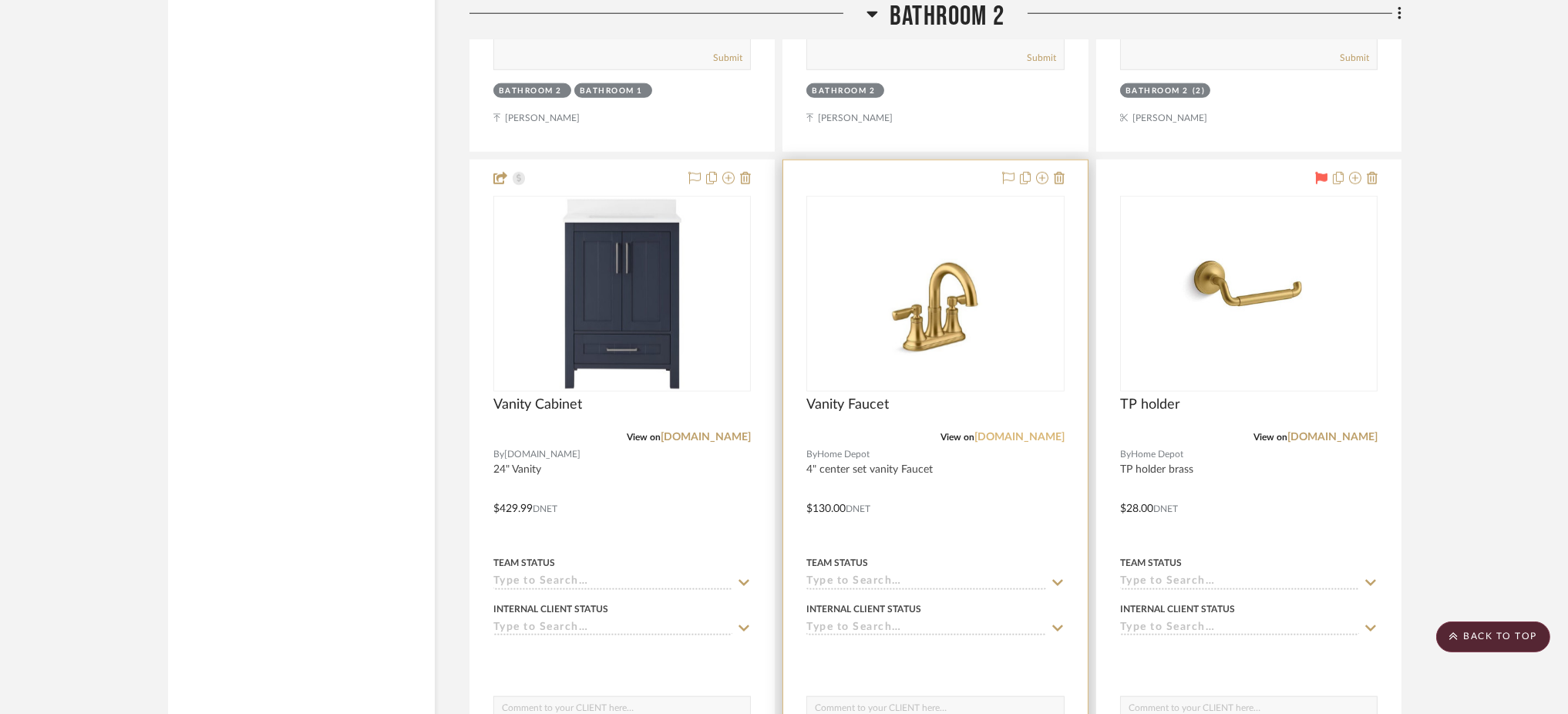
click at [1026, 432] on link "homedepot.com" at bounding box center [1020, 437] width 90 height 11
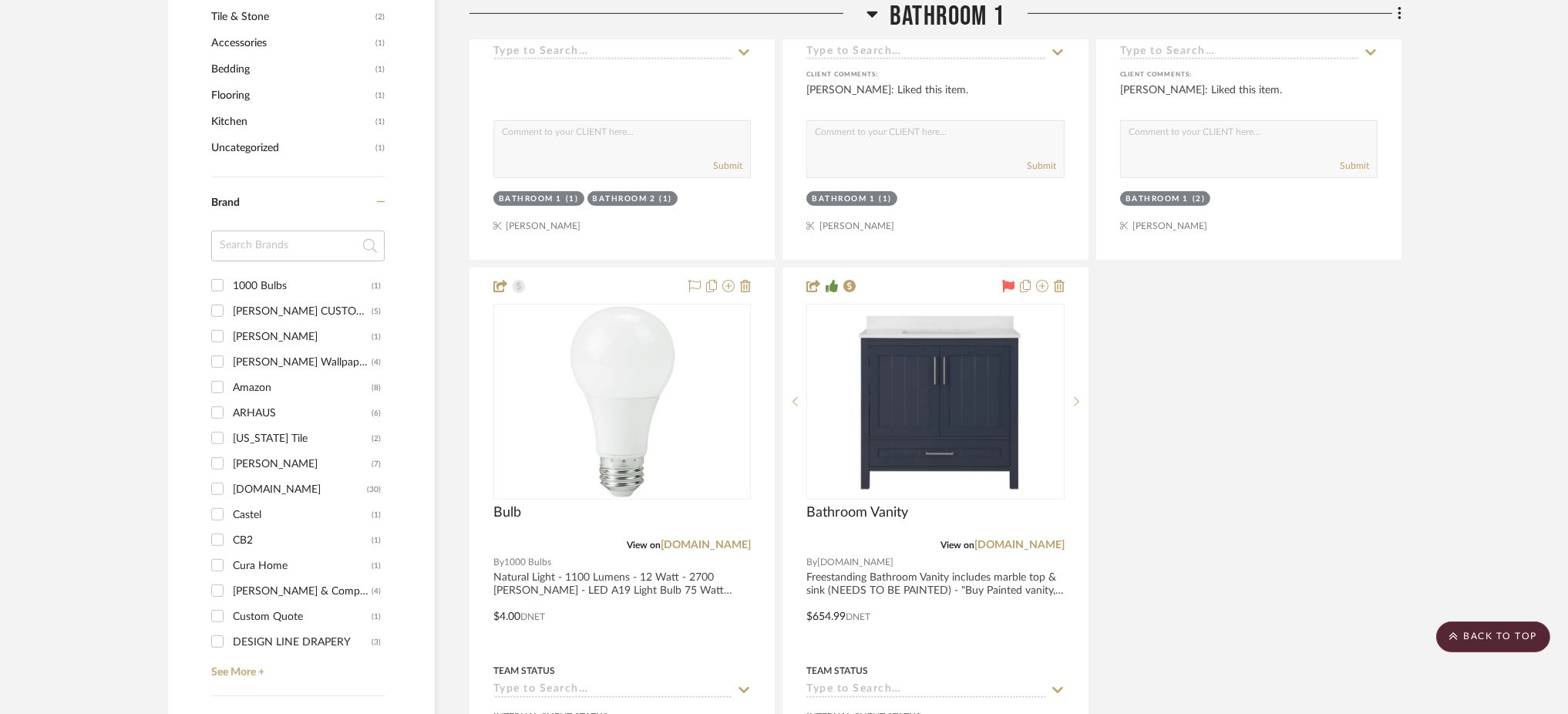
scroll to position [1917, 0]
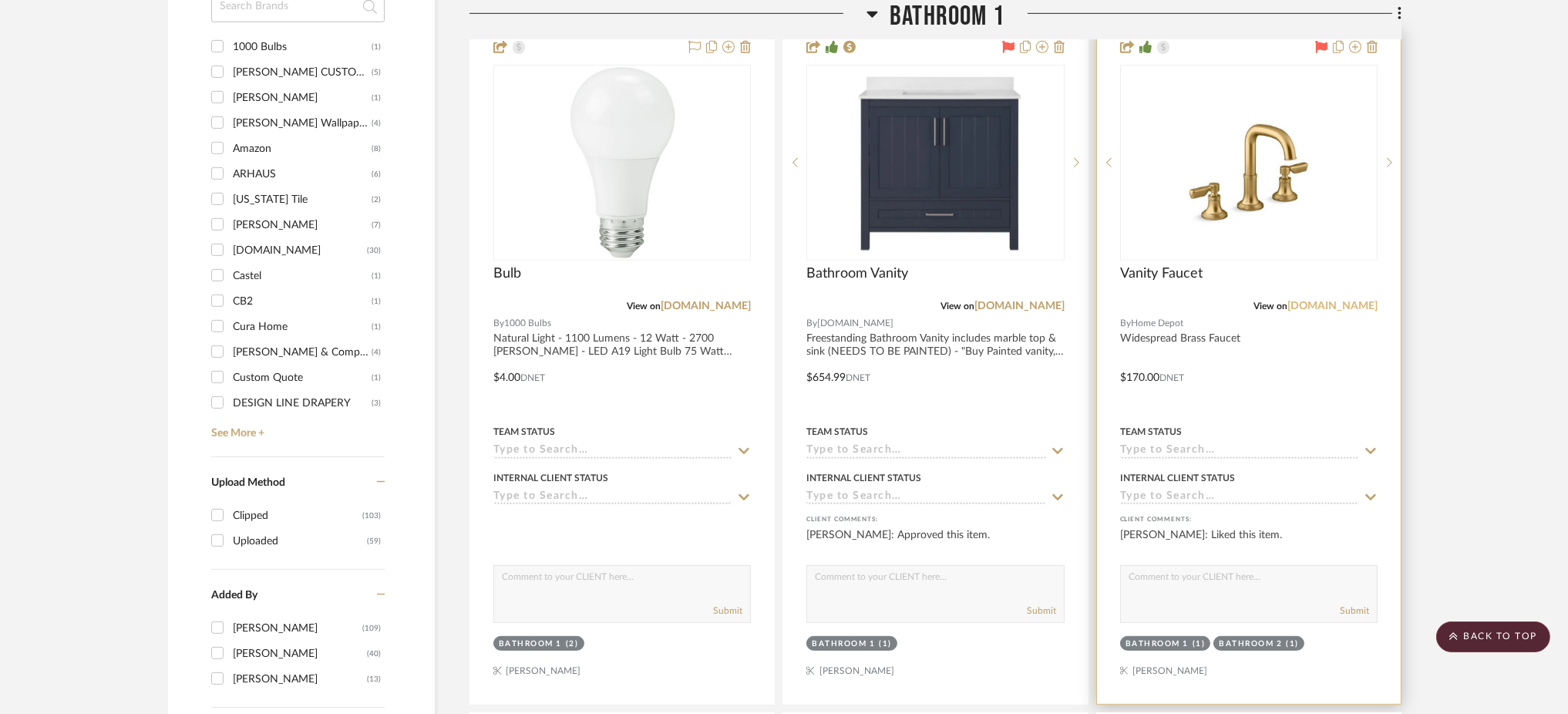
click at [1360, 301] on link "homedepot.com" at bounding box center [1333, 306] width 90 height 11
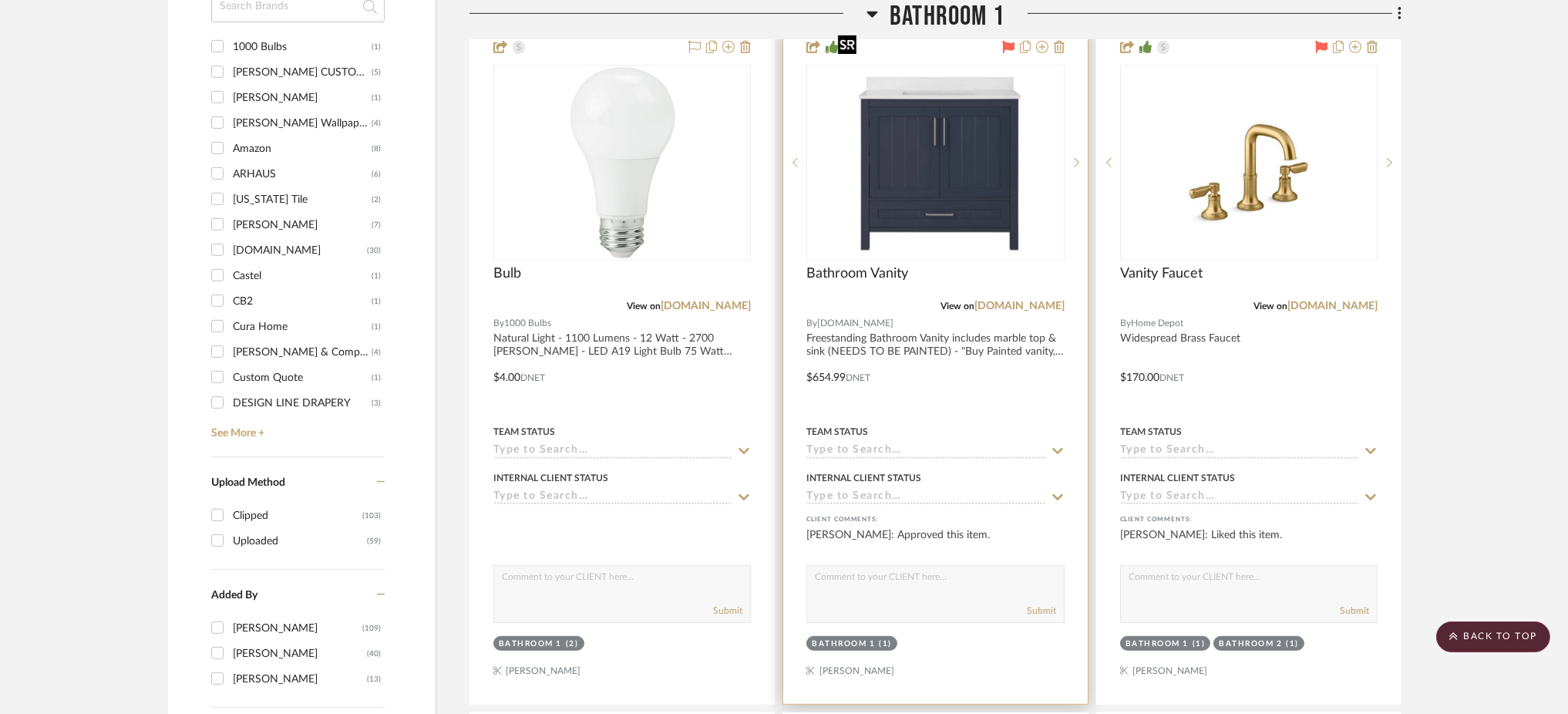
click at [1004, 172] on img "0" at bounding box center [934, 162] width 208 height 193
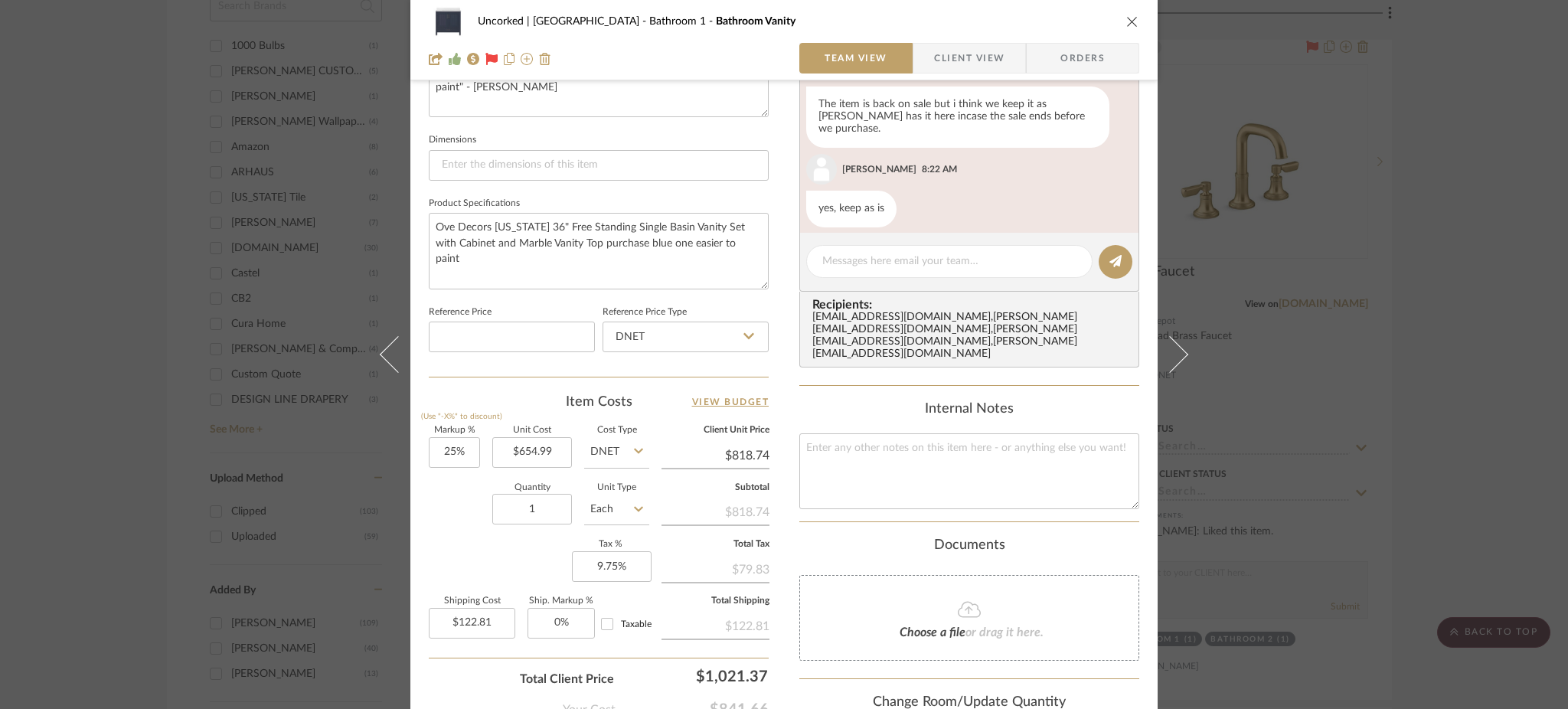
scroll to position [617, 0]
click at [1290, 265] on div "Uncorked | Hermosa Beach Bathroom 1 Bathroom Vanity Team View Client View Order…" at bounding box center [784, 354] width 1568 height 709
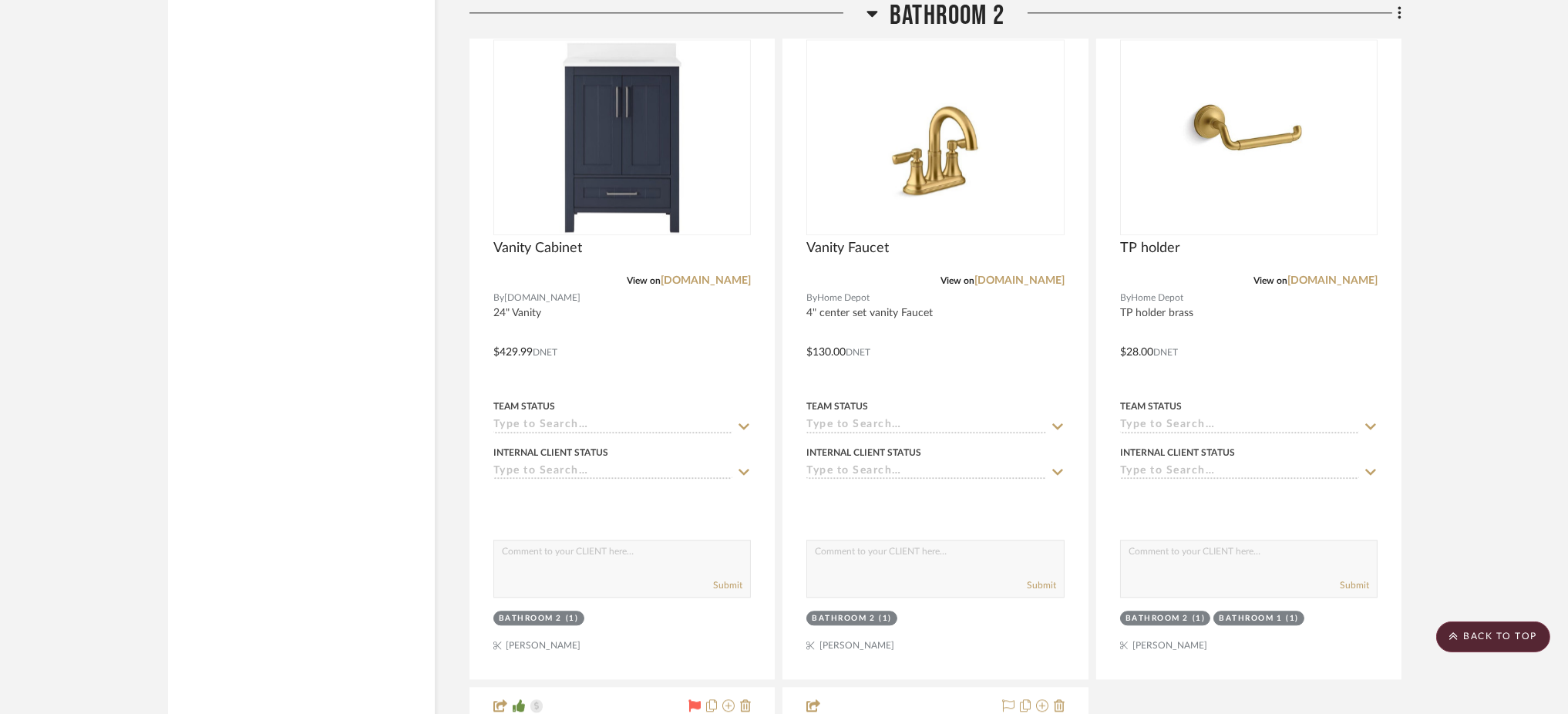
scroll to position [7608, 0]
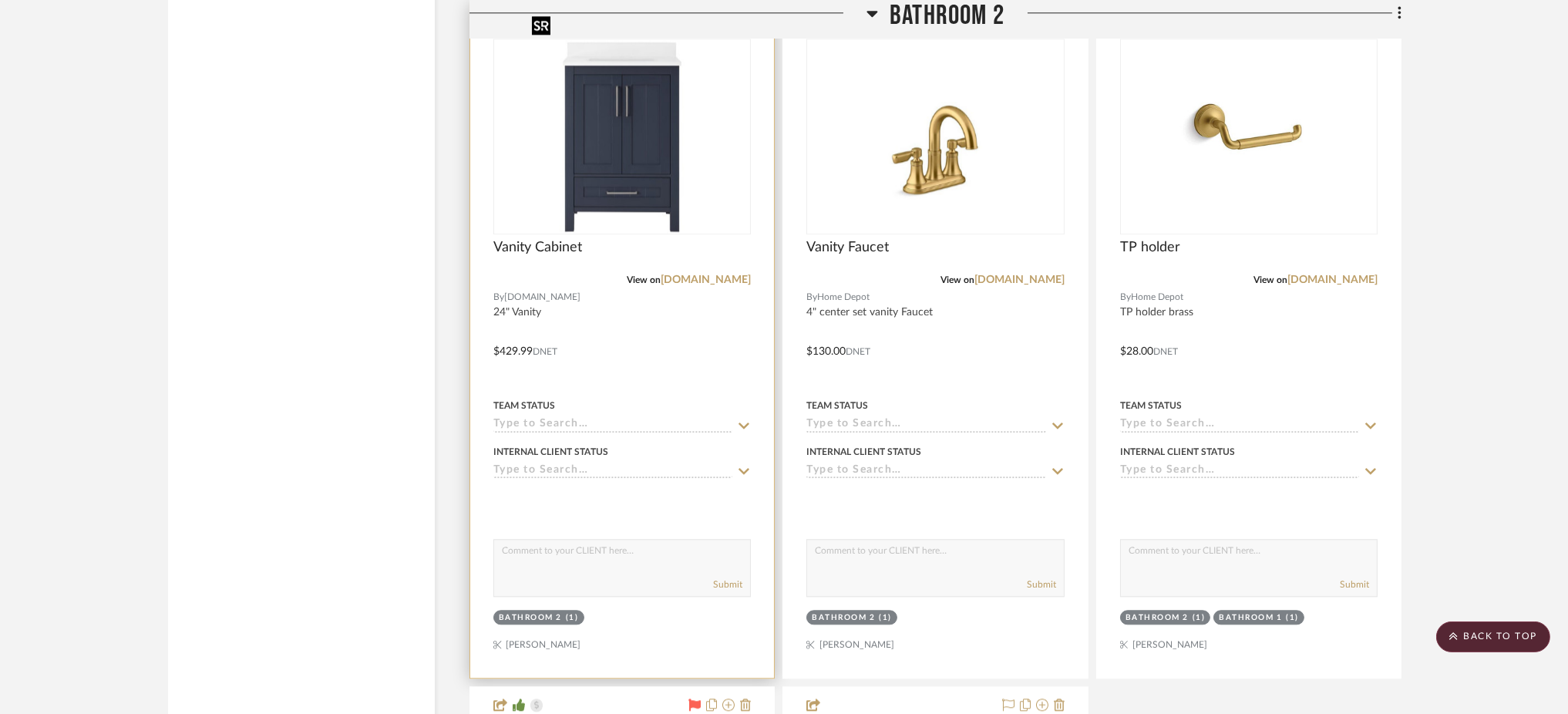
click at [615, 156] on img "0" at bounding box center [622, 136] width 193 height 193
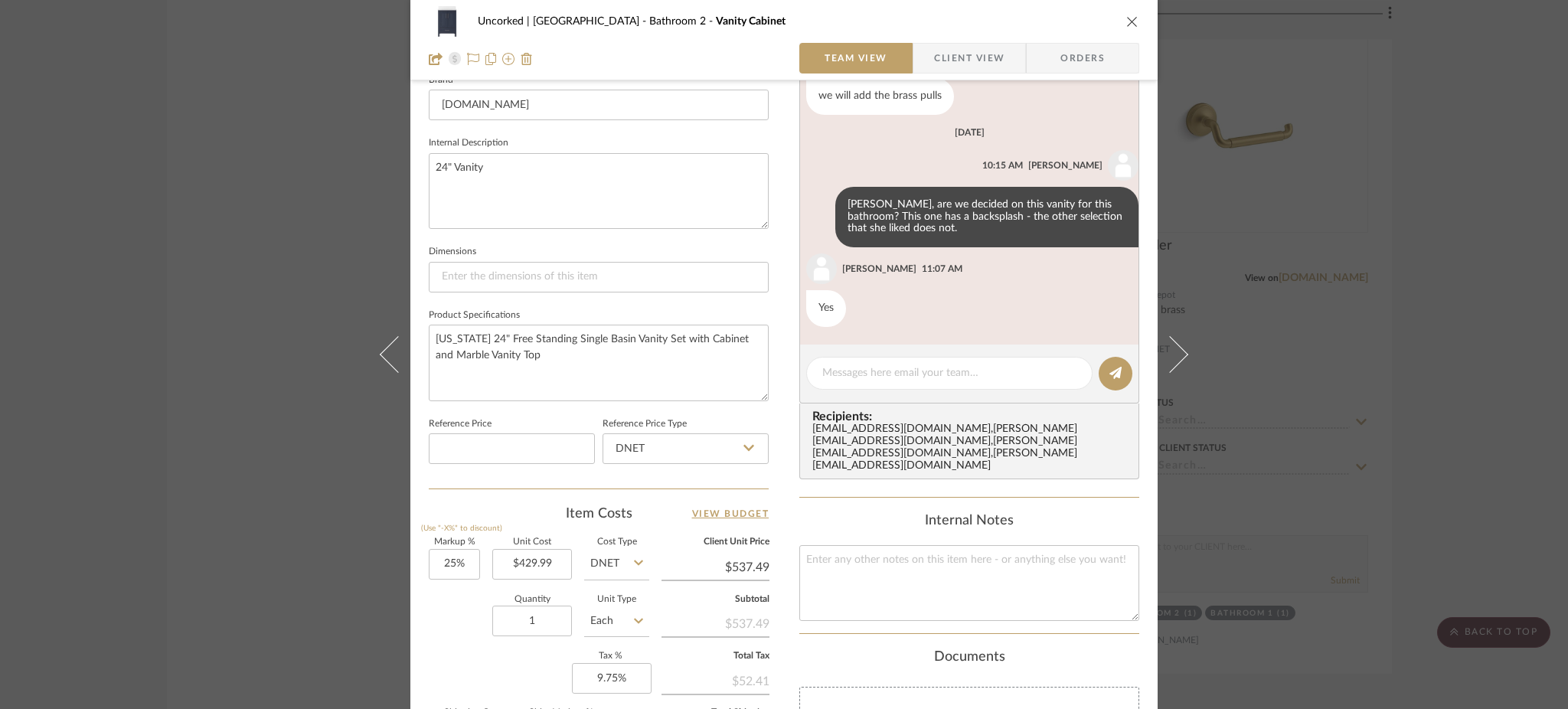
scroll to position [723, 0]
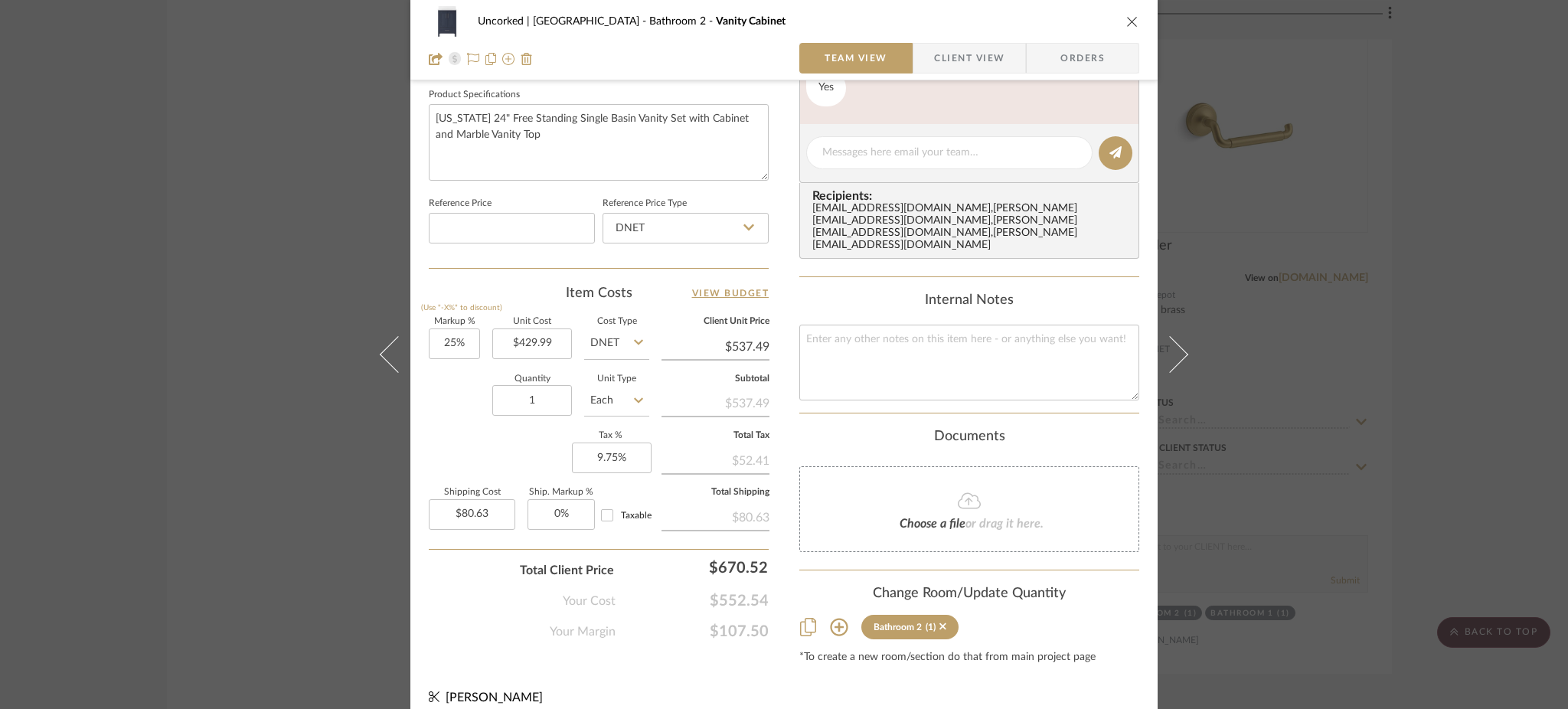
click at [294, 266] on div "Uncorked | Hermosa Beach Bathroom 2 Vanity Cabinet Team View Client View Orders…" at bounding box center [784, 354] width 1568 height 709
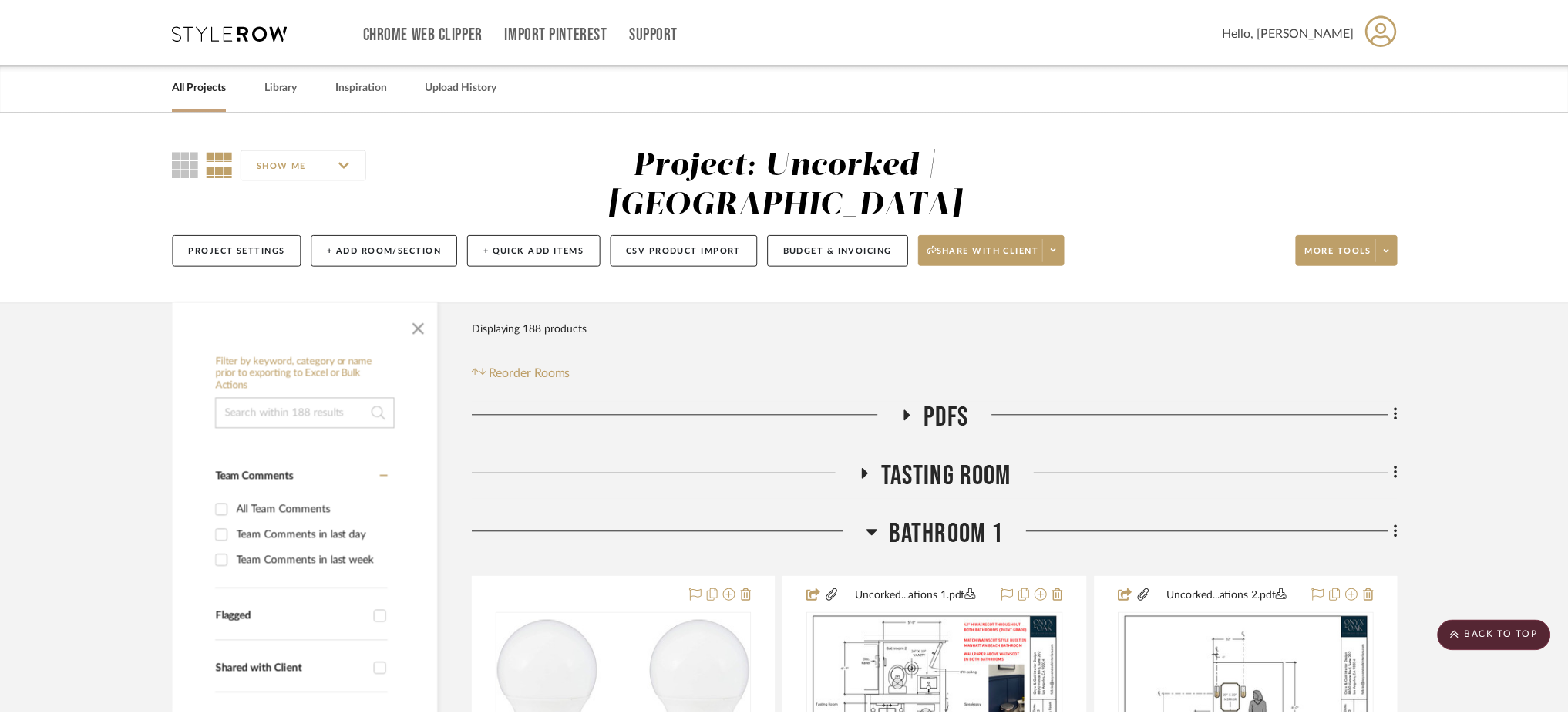
scroll to position [7608, 0]
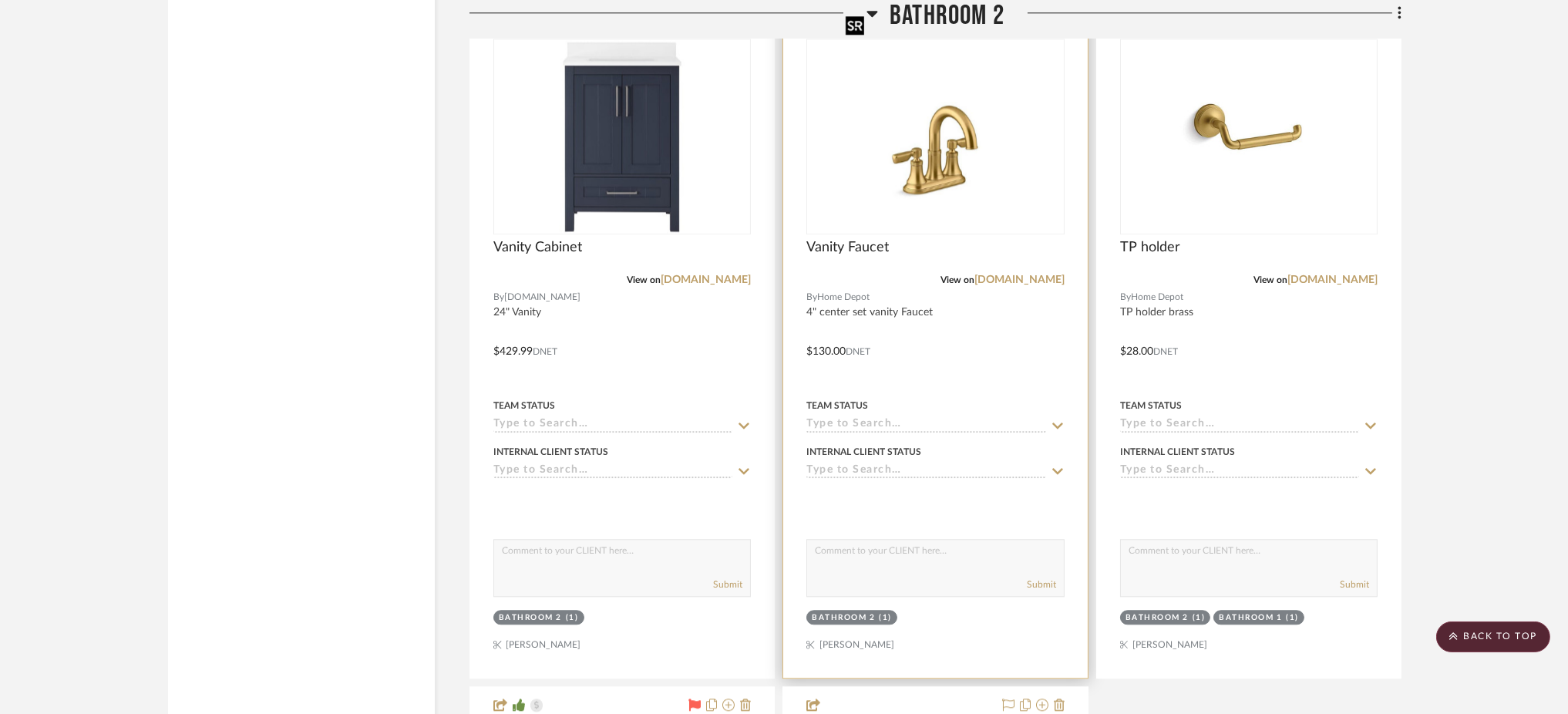
click at [939, 122] on img "0" at bounding box center [934, 136] width 193 height 193
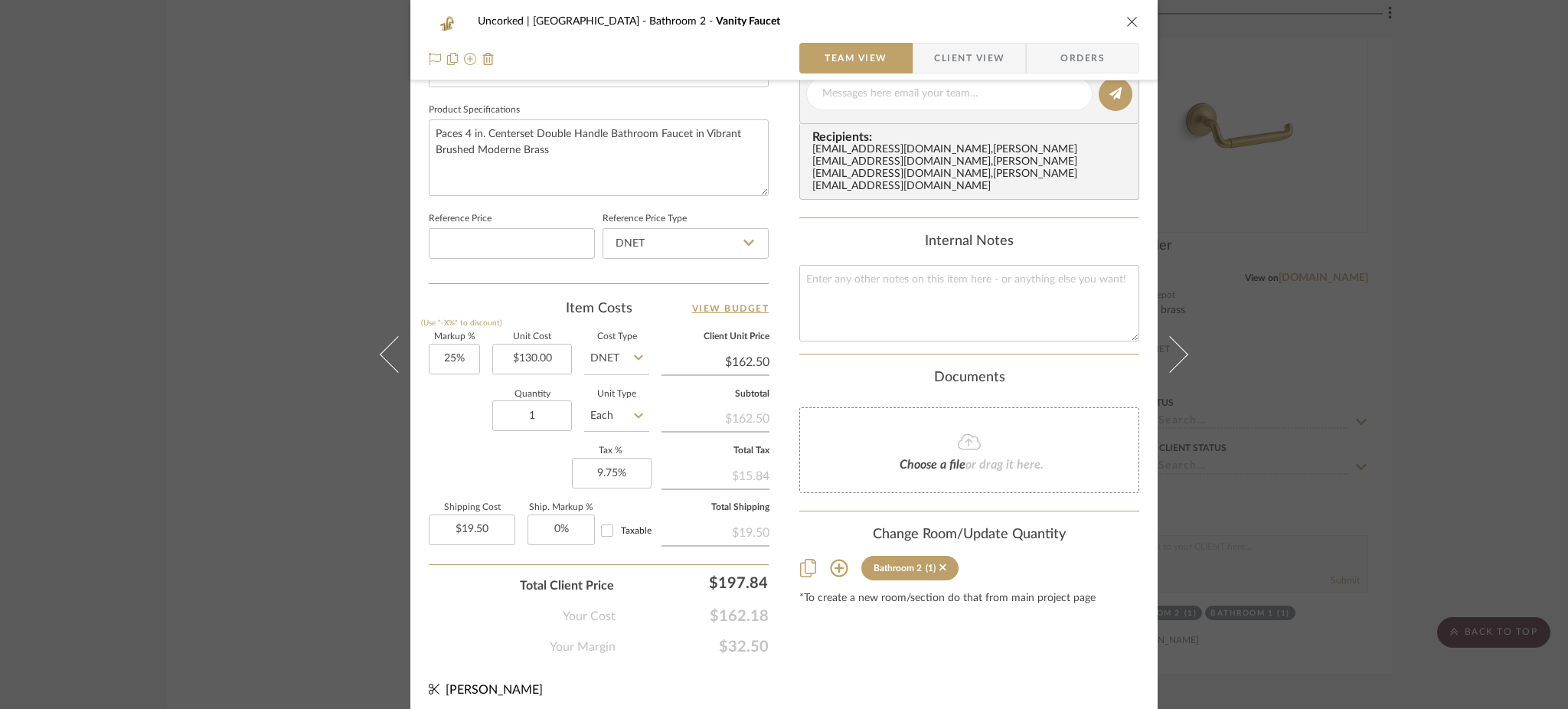
scroll to position [707, 0]
click at [270, 300] on div "Uncorked | Hermosa Beach Bathroom 2 Vanity Faucet Team View Client View Orders …" at bounding box center [784, 354] width 1568 height 709
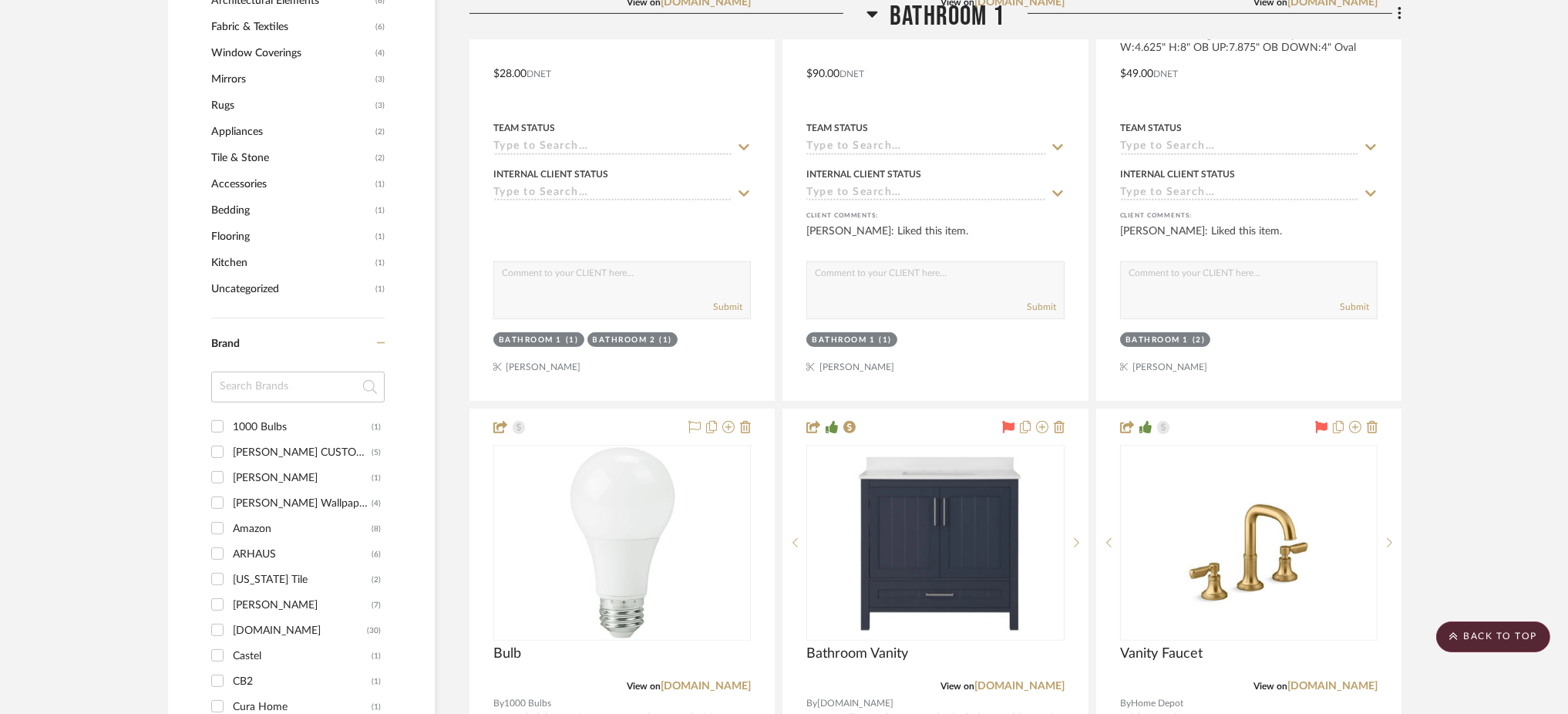
scroll to position [1535, 0]
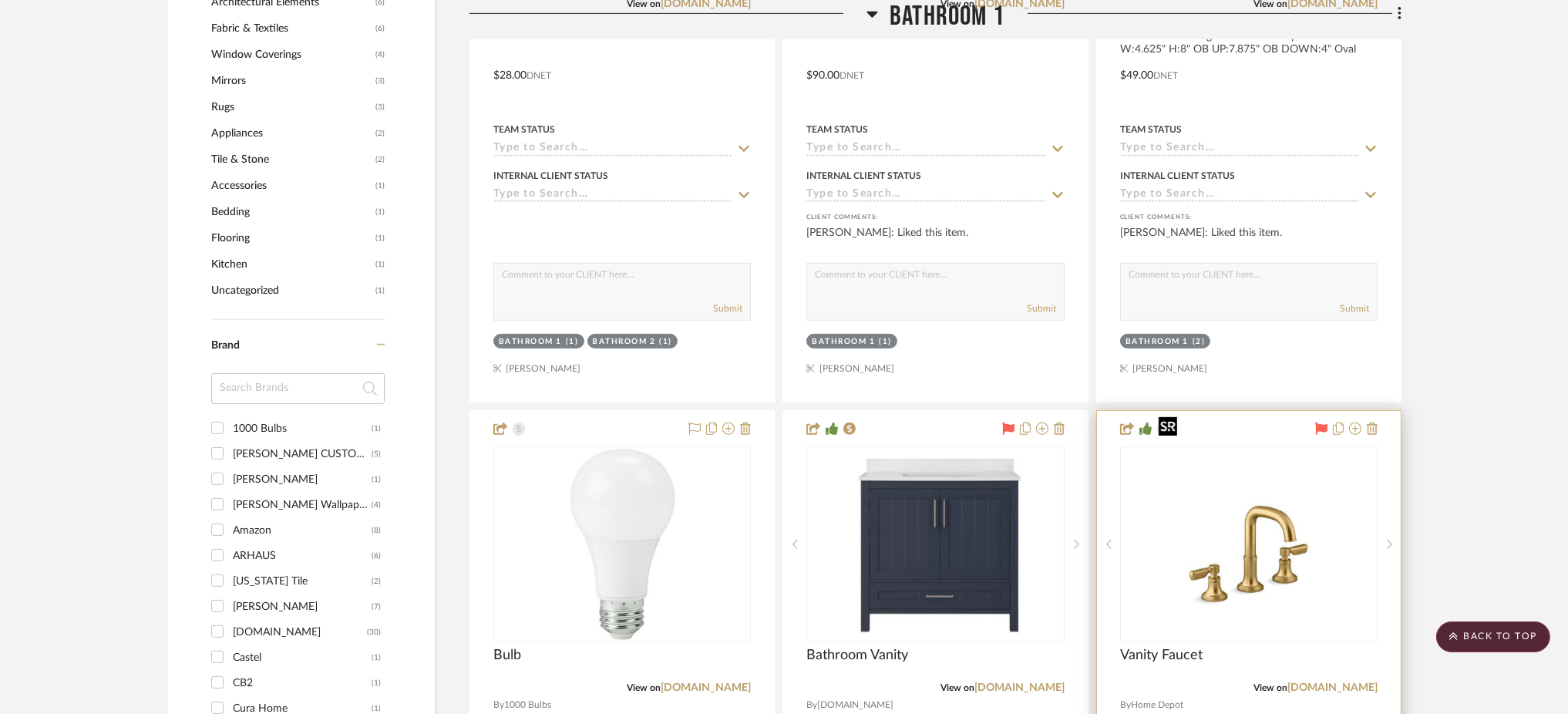
click at [1160, 491] on img "0" at bounding box center [1249, 543] width 193 height 193
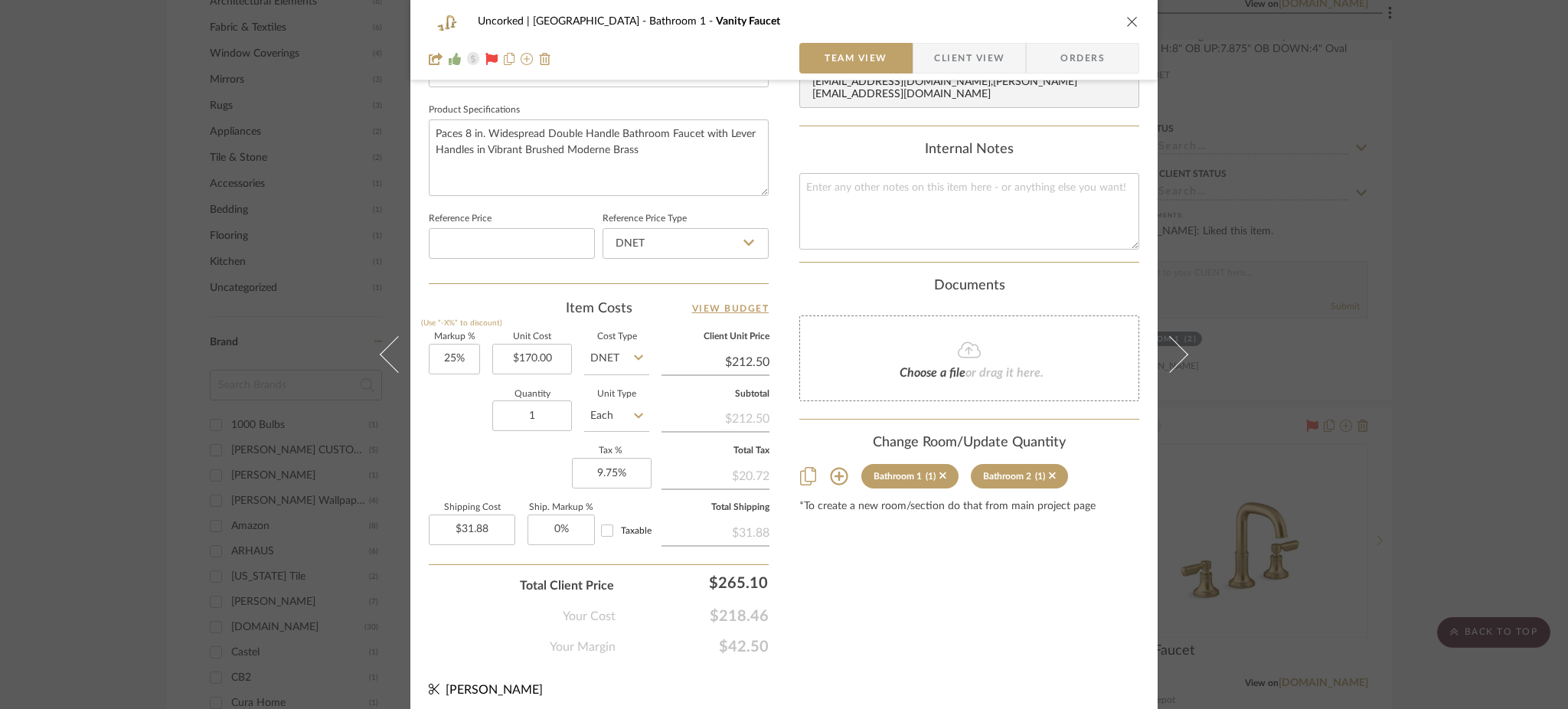
scroll to position [707, 0]
